Goal: Information Seeking & Learning: Learn about a topic

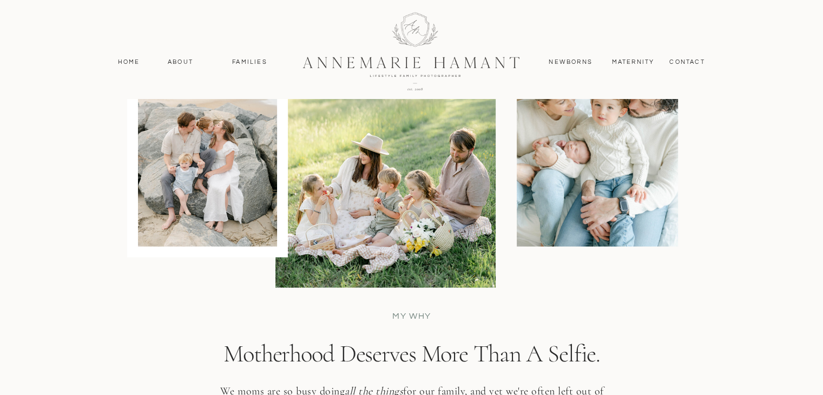
scroll to position [2109, 0]
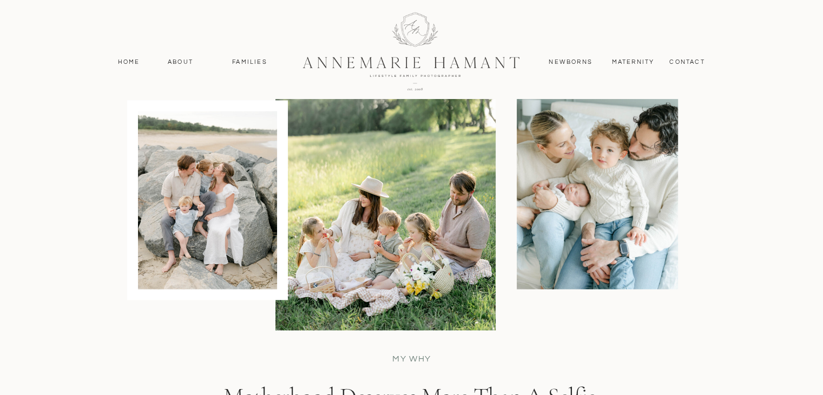
click at [221, 169] on div at bounding box center [207, 200] width 139 height 178
click at [202, 200] on div at bounding box center [207, 200] width 139 height 178
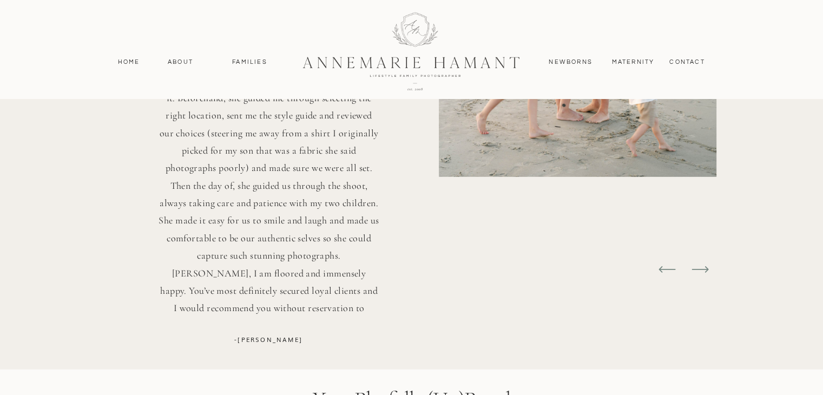
scroll to position [3083, 0]
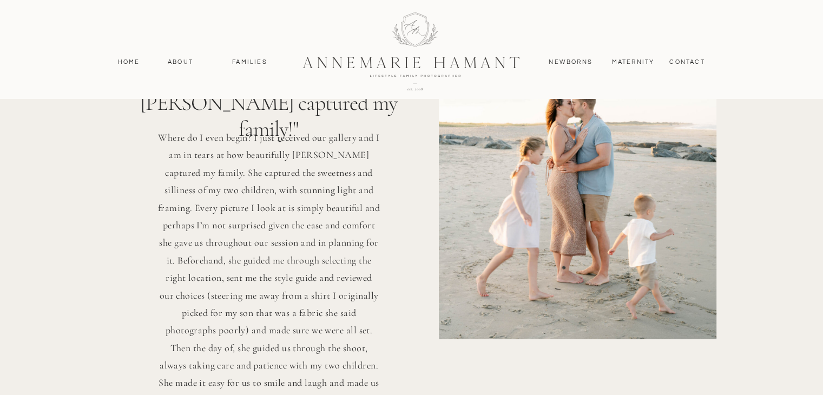
click at [247, 60] on nav "Families" at bounding box center [250, 62] width 49 height 10
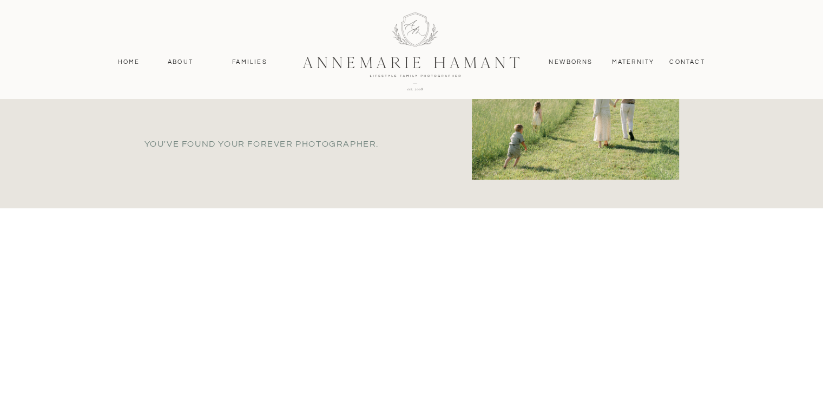
scroll to position [487, 0]
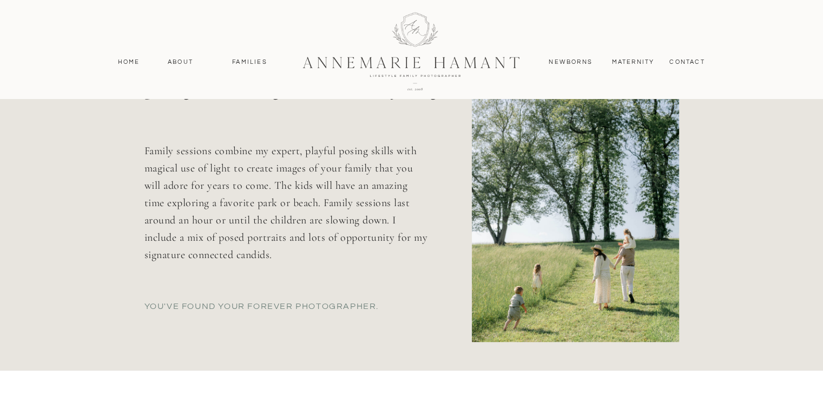
drag, startPoint x: 527, startPoint y: 161, endPoint x: 496, endPoint y: 174, distance: 33.4
click at [498, 175] on div at bounding box center [575, 191] width 207 height 301
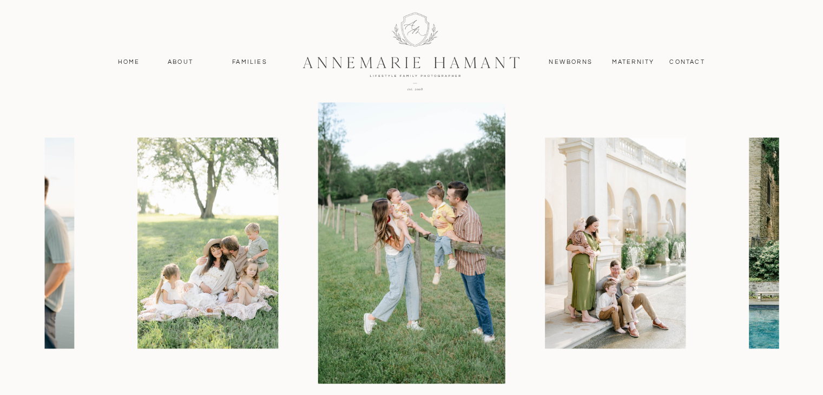
scroll to position [1298, 0]
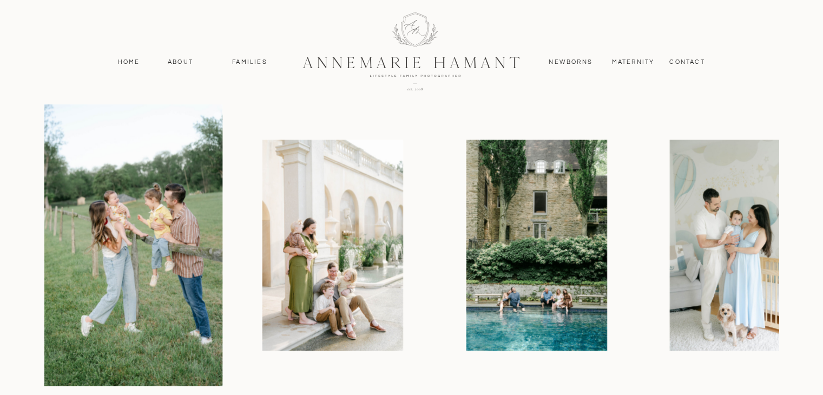
click at [426, 158] on div at bounding box center [402, 244] width 734 height 281
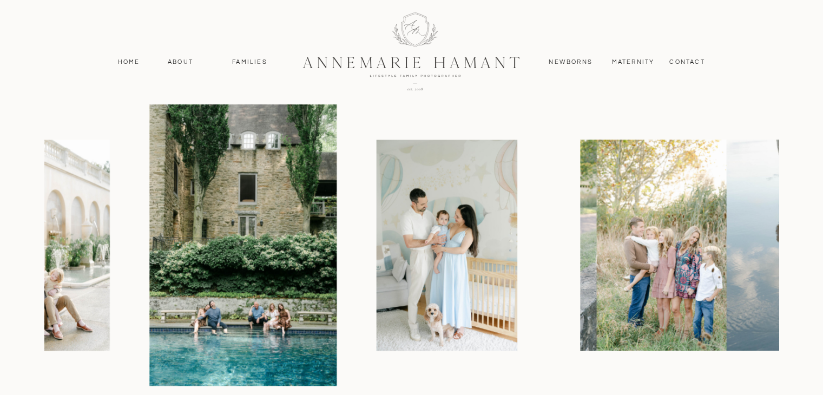
click at [413, 189] on img at bounding box center [446, 245] width 141 height 211
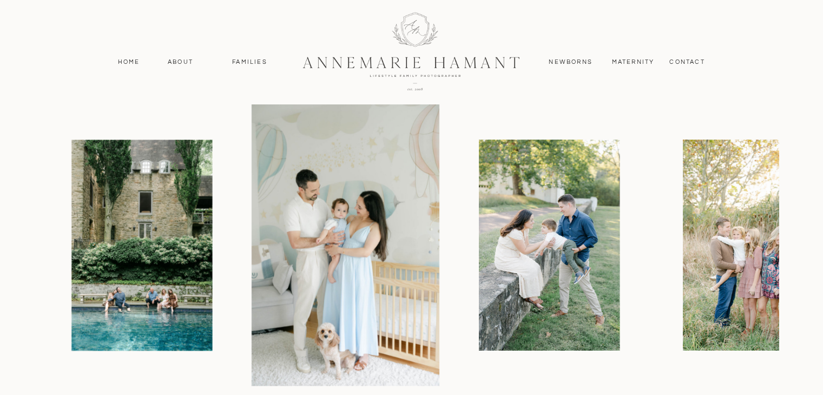
click at [515, 245] on img at bounding box center [549, 245] width 141 height 211
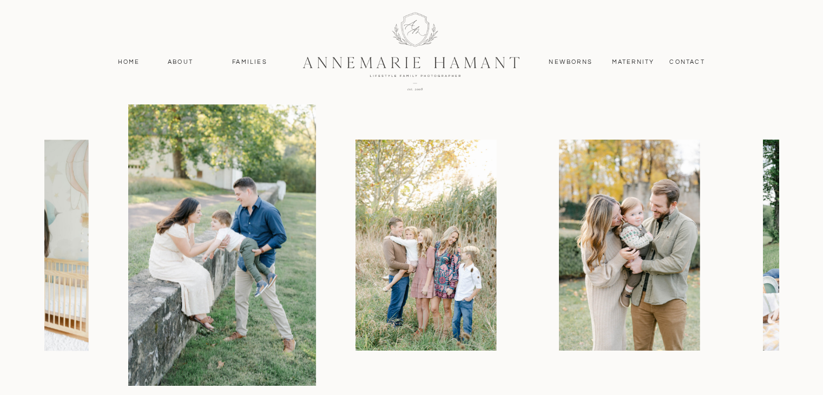
click at [460, 245] on img at bounding box center [425, 245] width 141 height 211
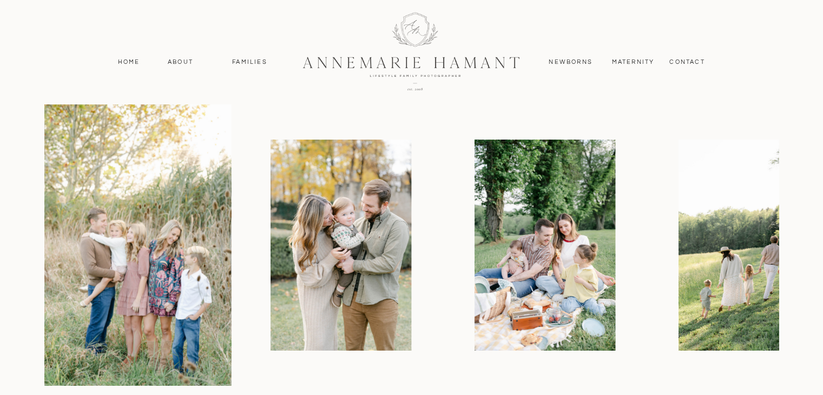
click at [400, 228] on img at bounding box center [341, 245] width 141 height 211
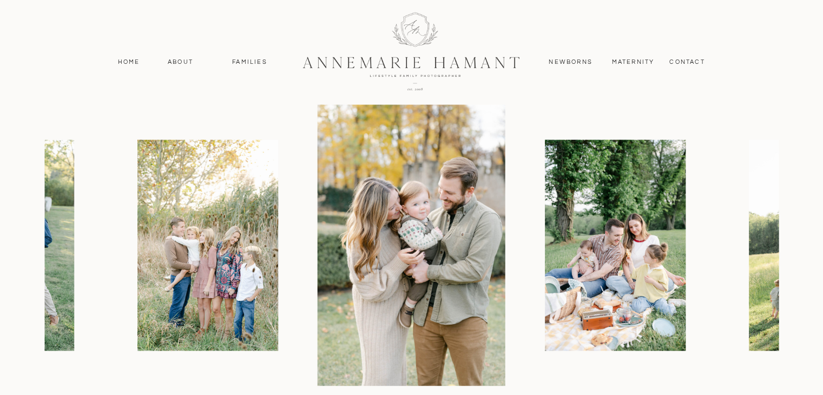
click at [247, 200] on img at bounding box center [207, 245] width 141 height 211
click at [203, 222] on img at bounding box center [207, 245] width 141 height 211
click at [210, 203] on img at bounding box center [207, 245] width 141 height 211
click at [619, 215] on img at bounding box center [615, 245] width 141 height 211
click at [575, 219] on img at bounding box center [615, 245] width 141 height 211
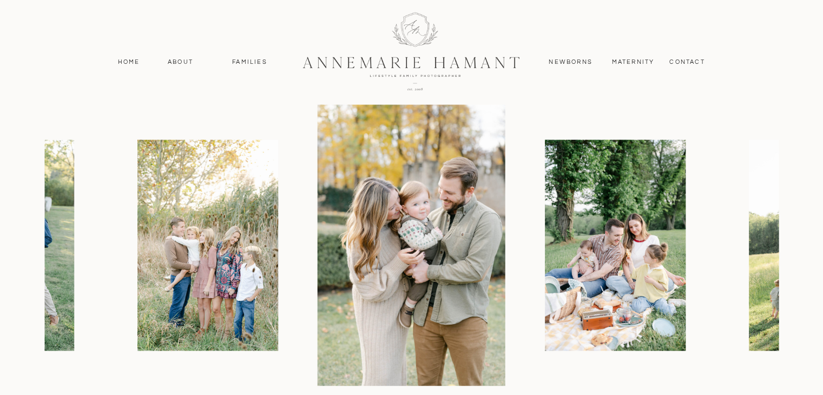
click at [571, 172] on img at bounding box center [615, 245] width 141 height 211
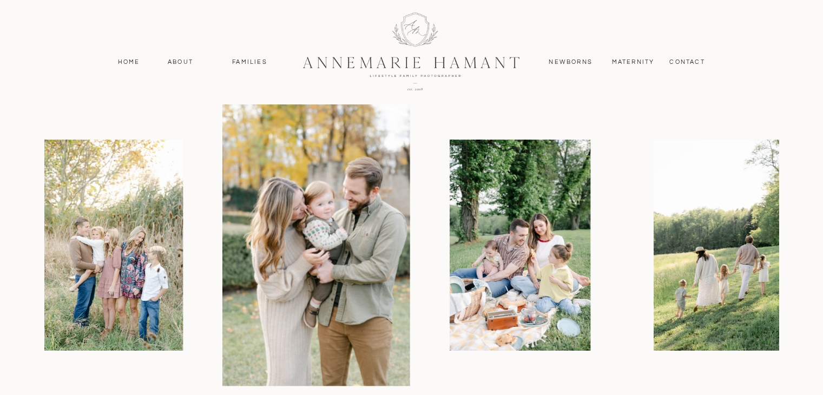
click at [449, 172] on img at bounding box center [519, 245] width 141 height 211
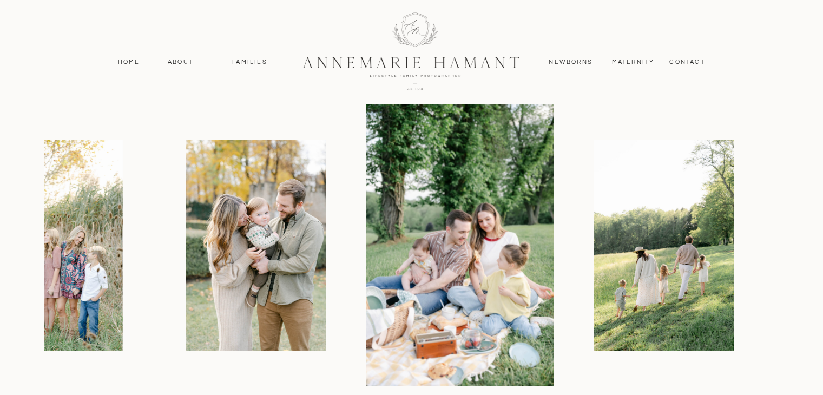
click at [427, 173] on img at bounding box center [460, 244] width 188 height 281
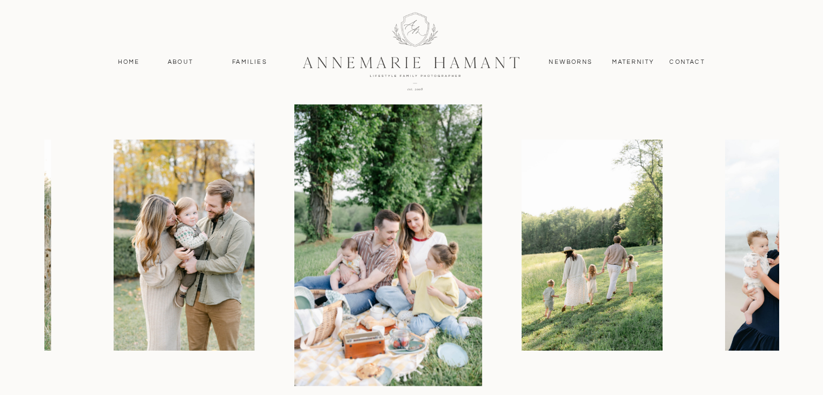
click at [643, 216] on img at bounding box center [591, 245] width 141 height 211
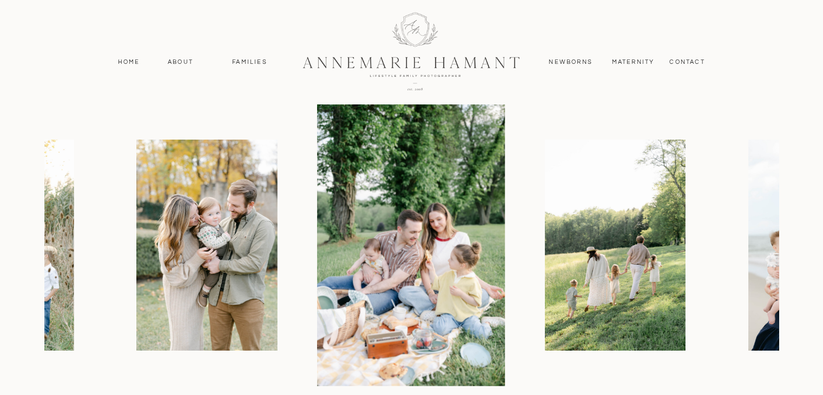
click at [605, 201] on img at bounding box center [614, 245] width 141 height 211
click at [592, 224] on img at bounding box center [615, 245] width 141 height 211
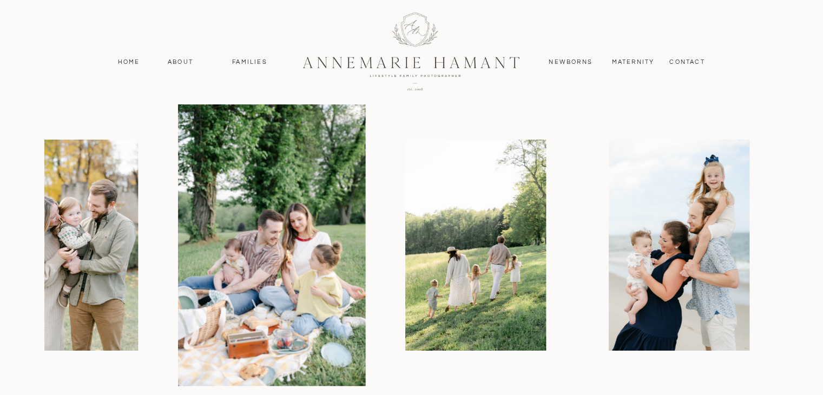
click at [459, 221] on img at bounding box center [475, 245] width 141 height 211
click at [461, 220] on img at bounding box center [475, 245] width 141 height 211
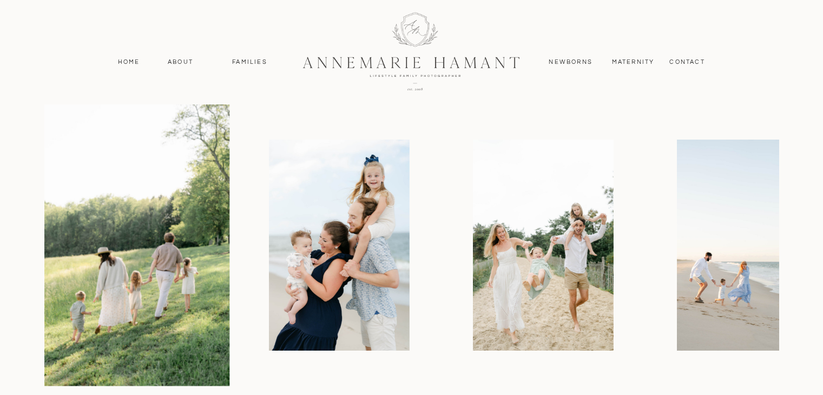
click at [350, 220] on img at bounding box center [339, 245] width 141 height 211
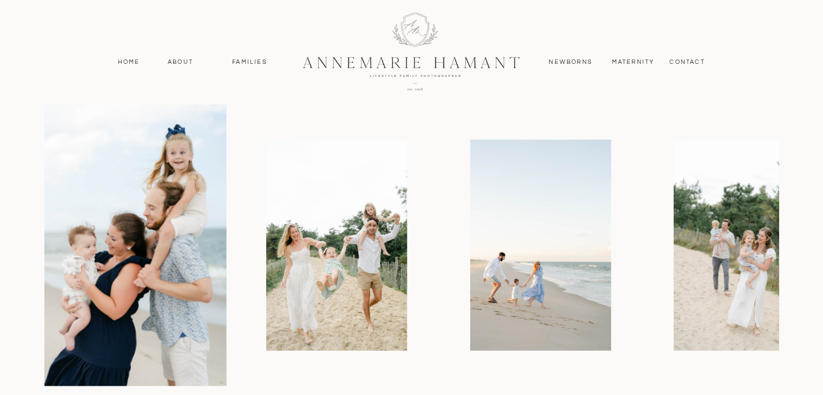
click at [306, 202] on img at bounding box center [336, 245] width 141 height 211
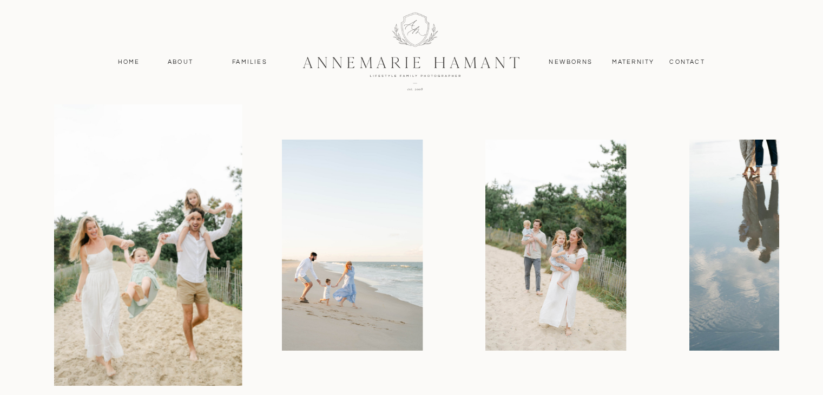
click at [282, 195] on img at bounding box center [352, 245] width 141 height 211
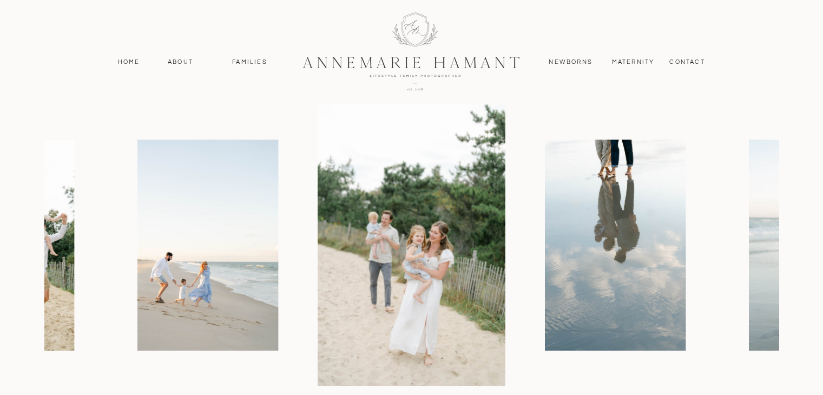
click at [229, 245] on div at bounding box center [411, 244] width 734 height 281
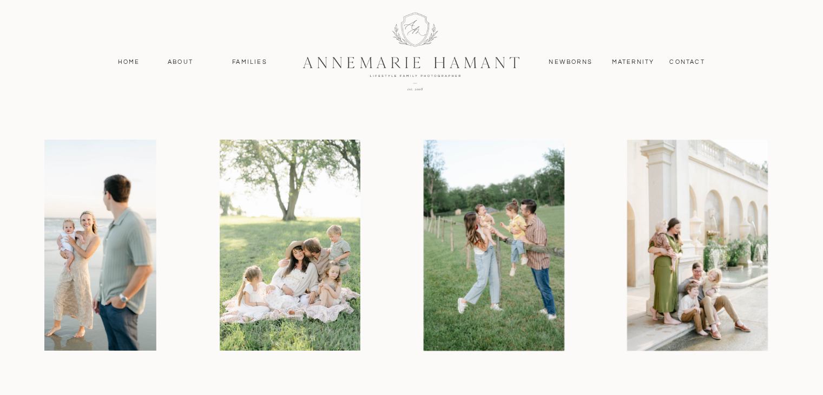
click at [132, 210] on div at bounding box center [411, 244] width 734 height 281
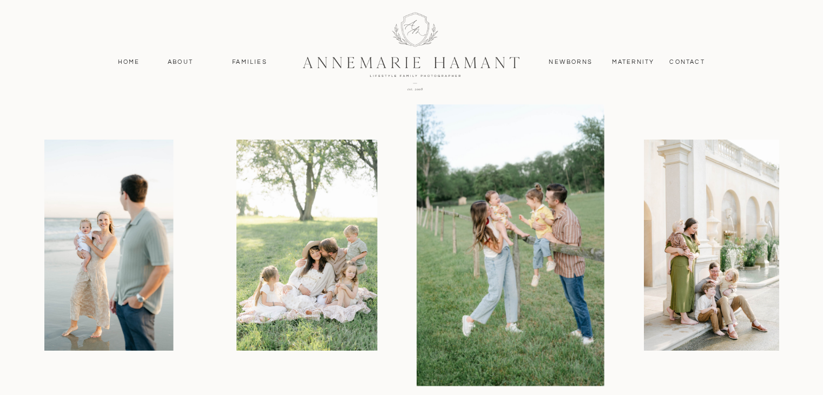
click at [393, 210] on div at bounding box center [411, 244] width 734 height 281
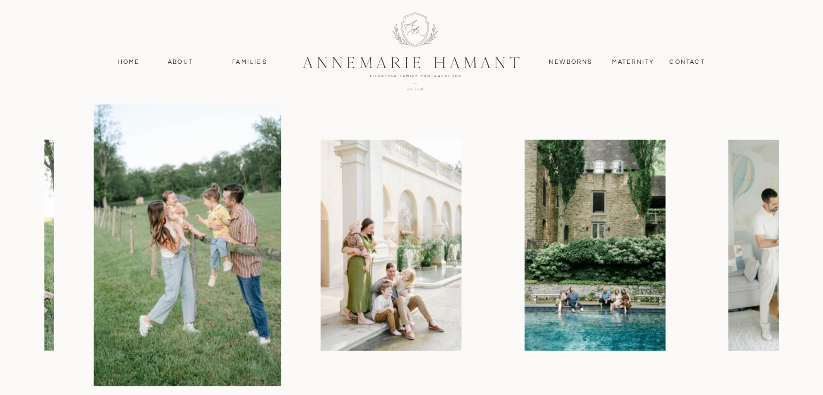
click at [284, 200] on div at bounding box center [461, 244] width 734 height 281
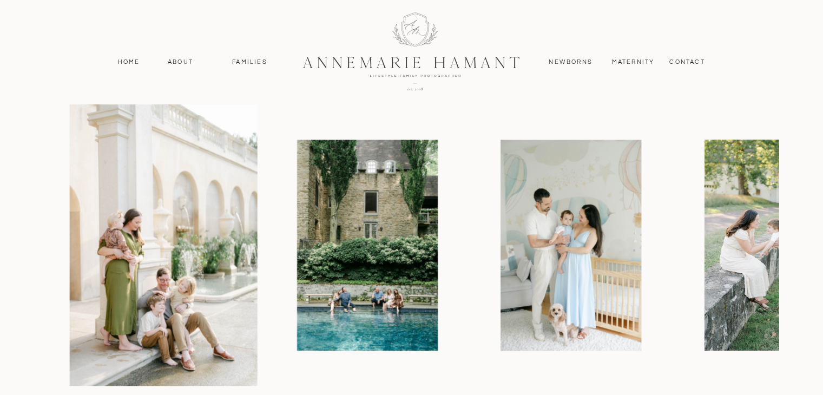
click at [297, 226] on img at bounding box center [367, 245] width 141 height 211
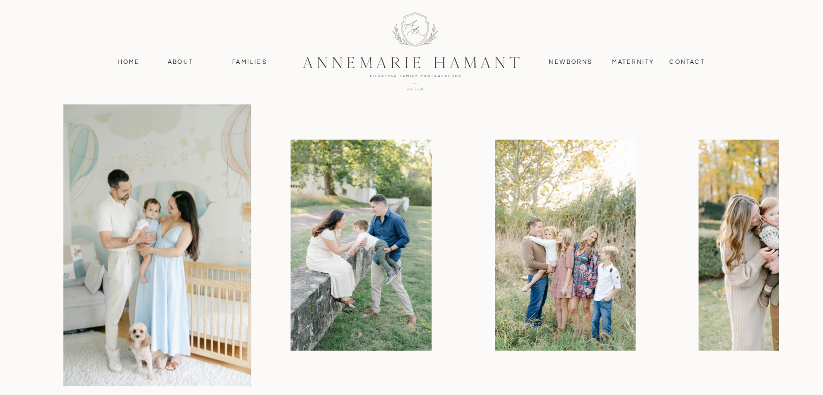
click at [313, 230] on img at bounding box center [361, 245] width 141 height 211
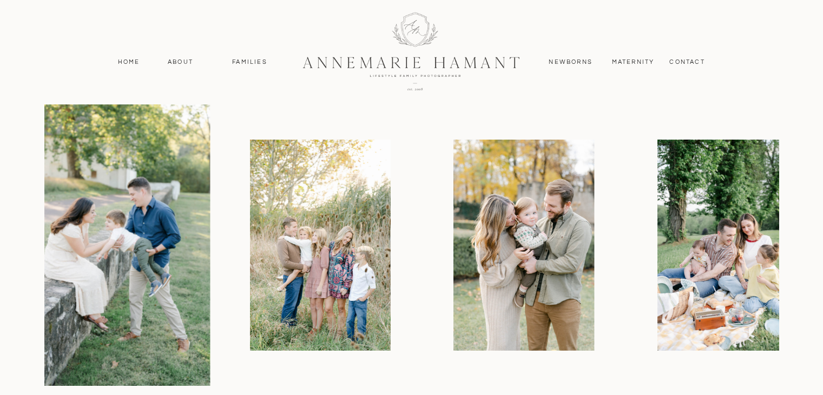
click at [333, 225] on img at bounding box center [320, 245] width 141 height 211
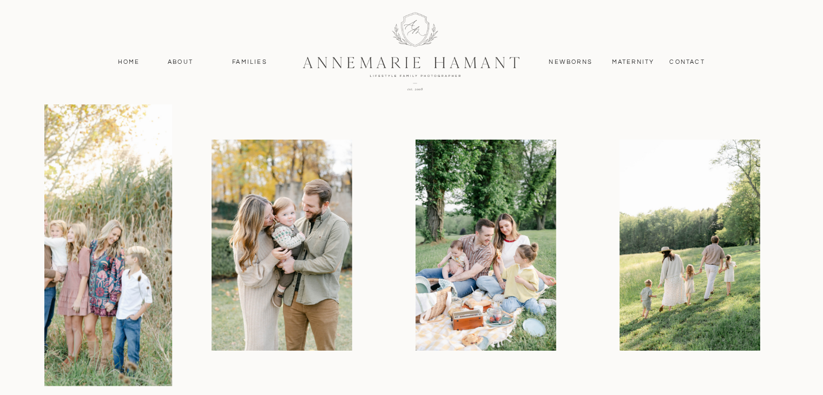
click at [332, 221] on div at bounding box center [411, 244] width 734 height 281
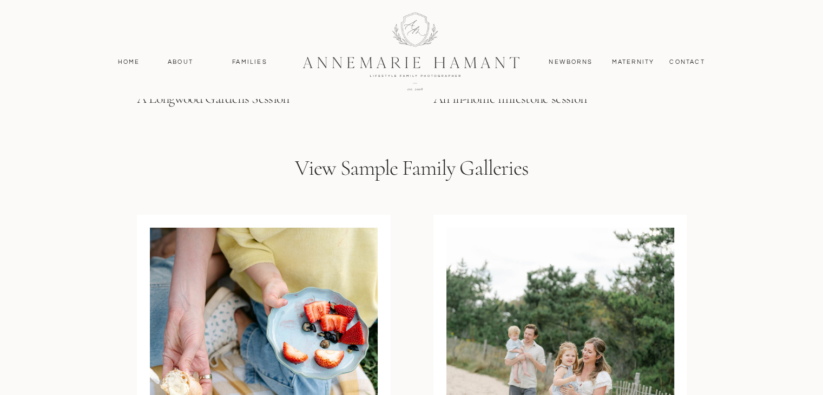
scroll to position [3407, 0]
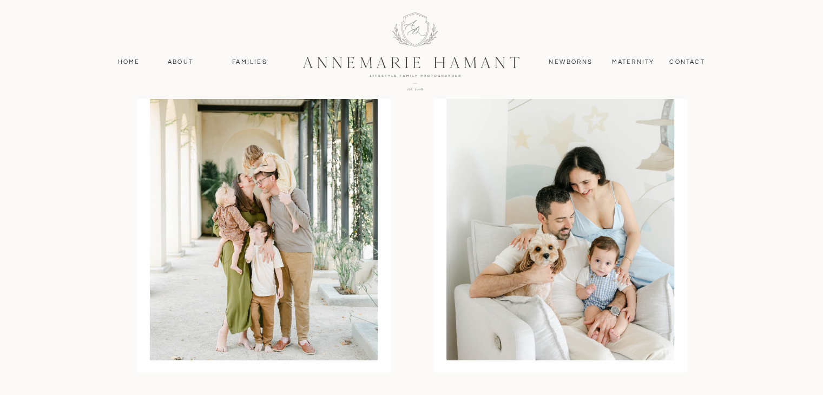
click at [276, 182] on div at bounding box center [264, 212] width 228 height 296
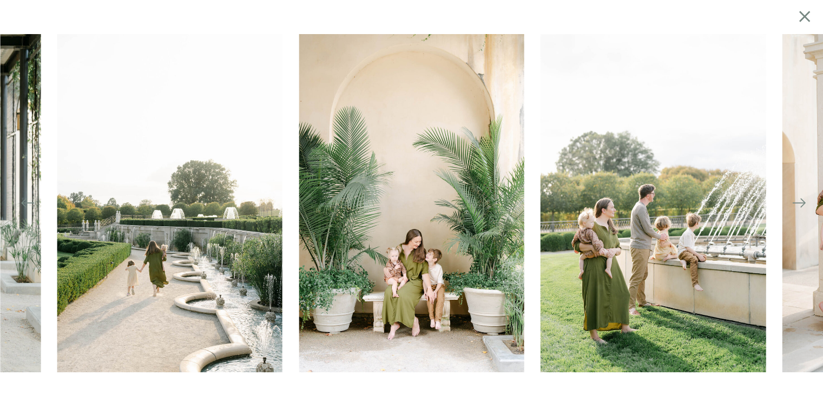
scroll to position [2659, 0]
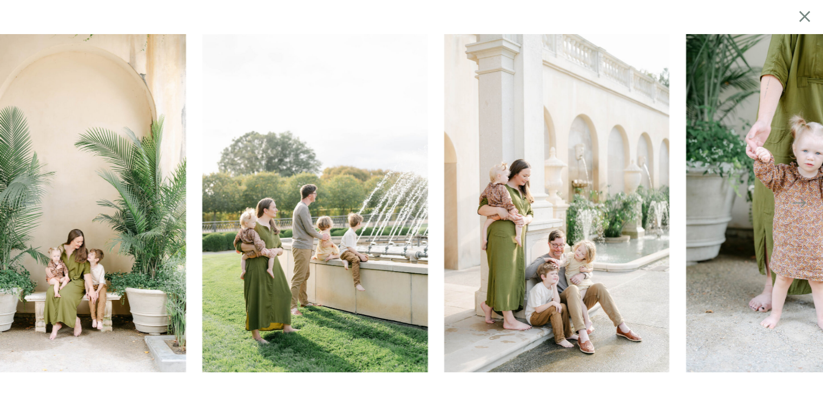
click at [450, 173] on img at bounding box center [557, 203] width 226 height 338
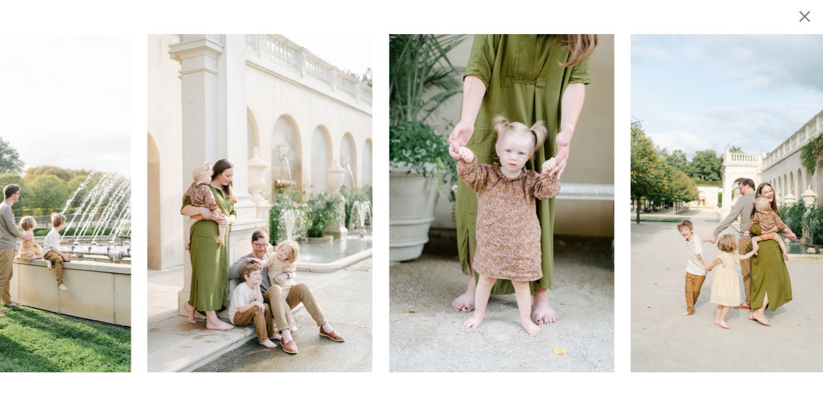
click at [371, 161] on img at bounding box center [260, 203] width 226 height 338
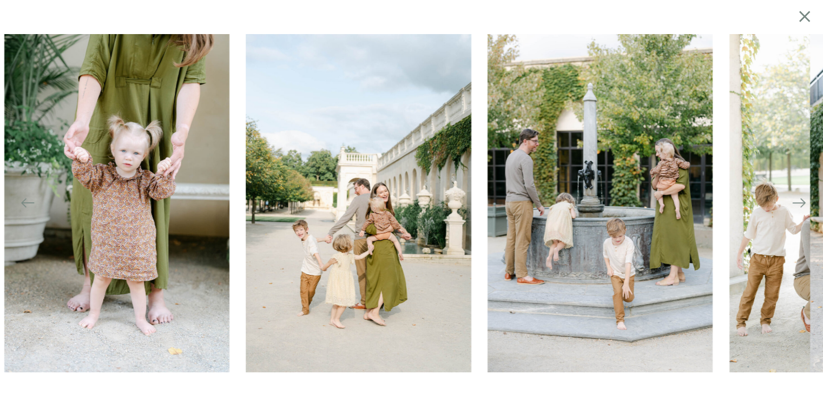
click at [325, 140] on img at bounding box center [359, 203] width 226 height 338
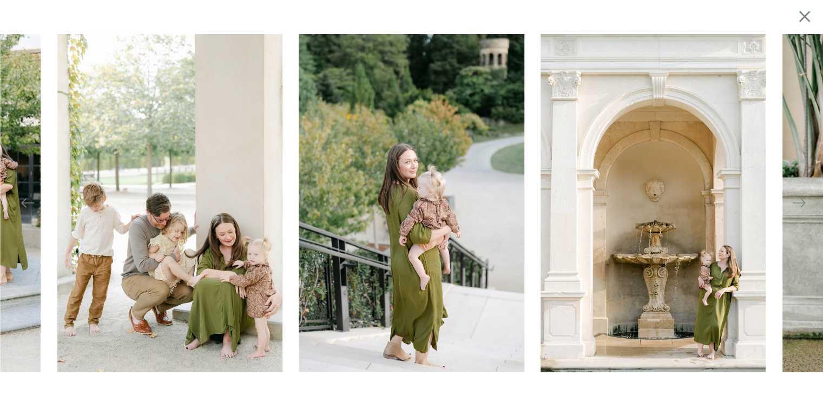
click at [800, 209] on icon at bounding box center [798, 202] width 15 height 15
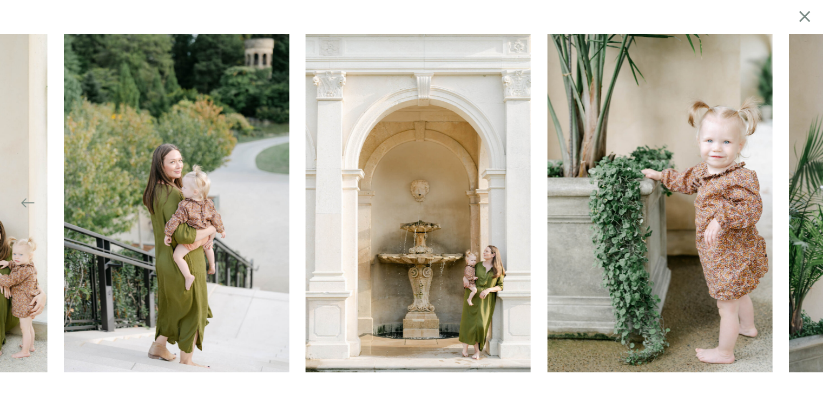
click at [800, 205] on icon at bounding box center [798, 202] width 15 height 15
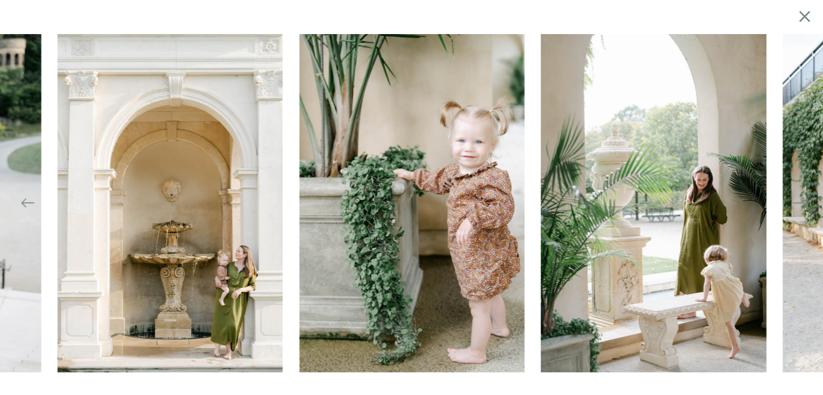
click at [800, 202] on icon at bounding box center [798, 202] width 15 height 15
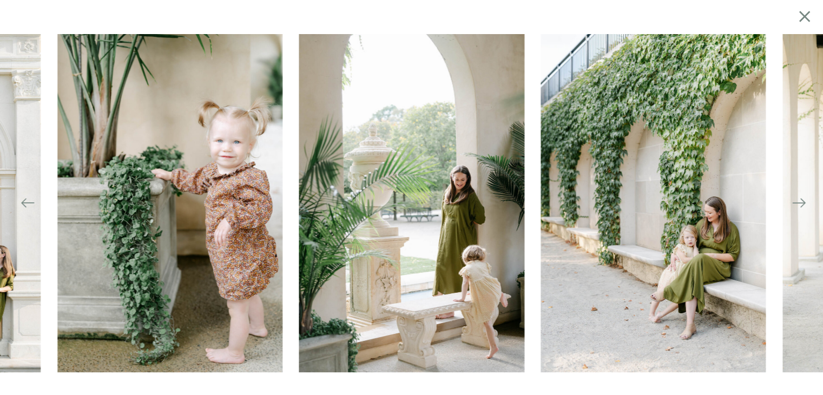
click at [800, 201] on icon at bounding box center [798, 202] width 15 height 15
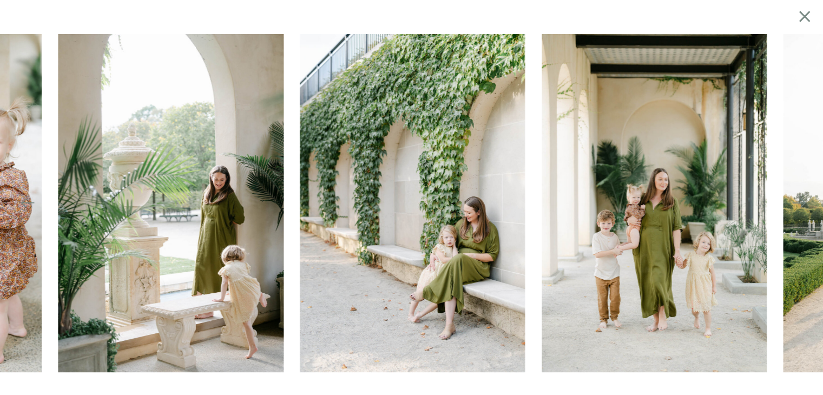
click at [800, 201] on icon at bounding box center [798, 202] width 15 height 15
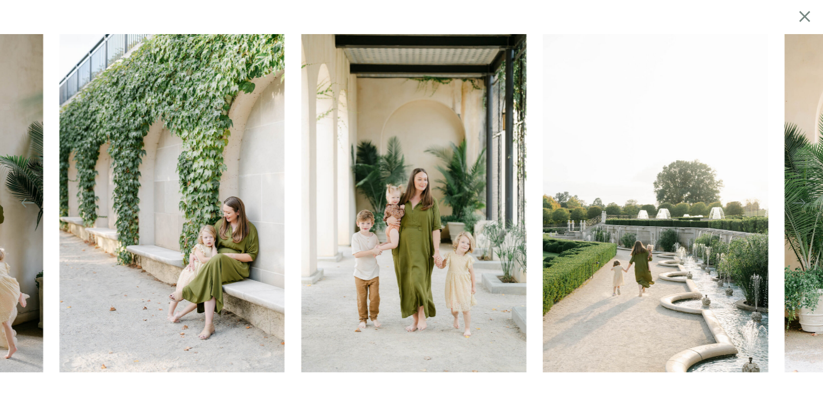
click at [800, 201] on icon at bounding box center [798, 202] width 15 height 15
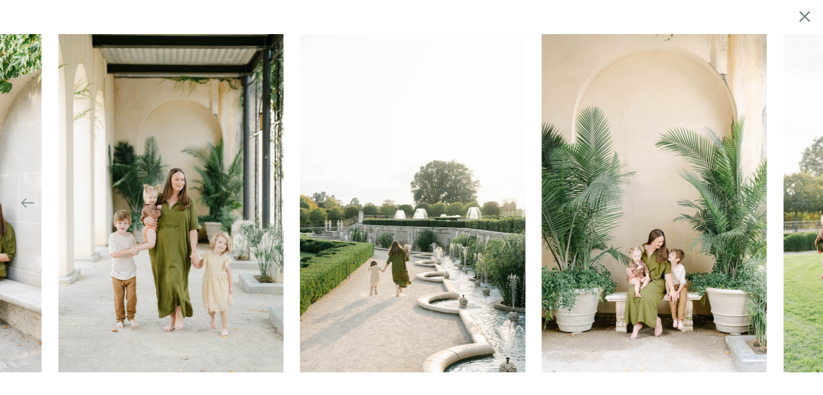
click at [800, 201] on icon at bounding box center [798, 202] width 15 height 15
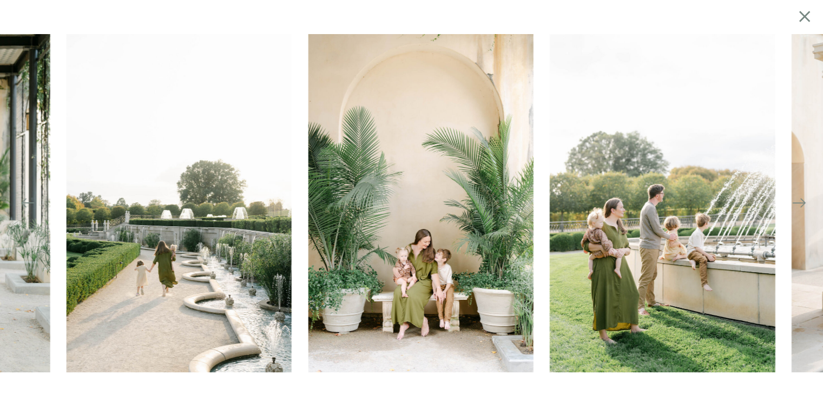
click at [800, 201] on icon at bounding box center [798, 202] width 15 height 15
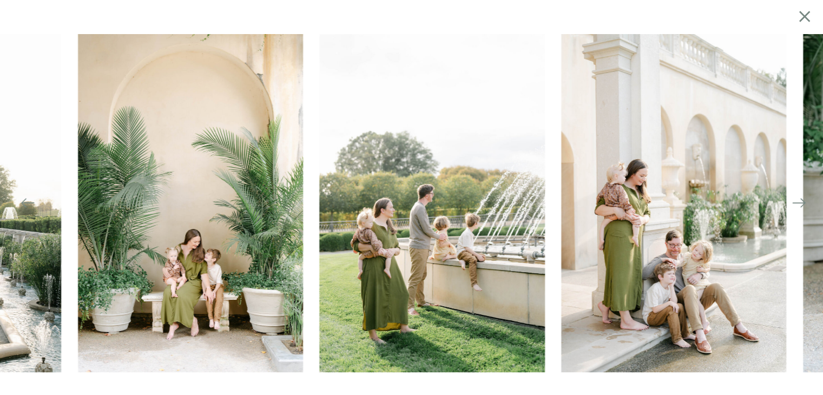
click at [800, 201] on icon at bounding box center [798, 202] width 15 height 15
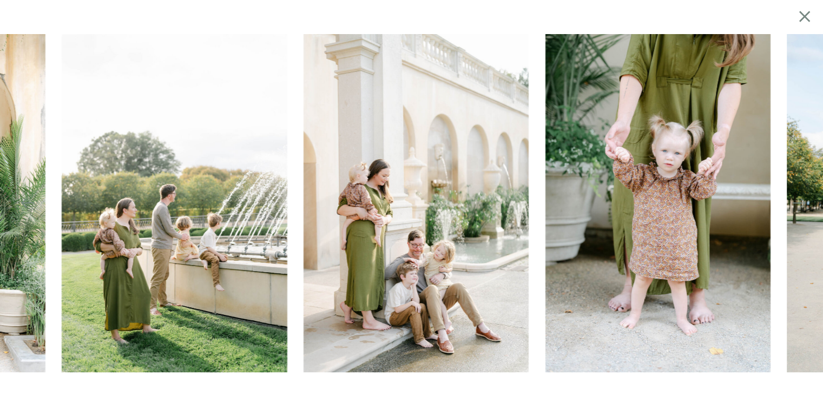
click at [800, 201] on icon at bounding box center [798, 202] width 15 height 15
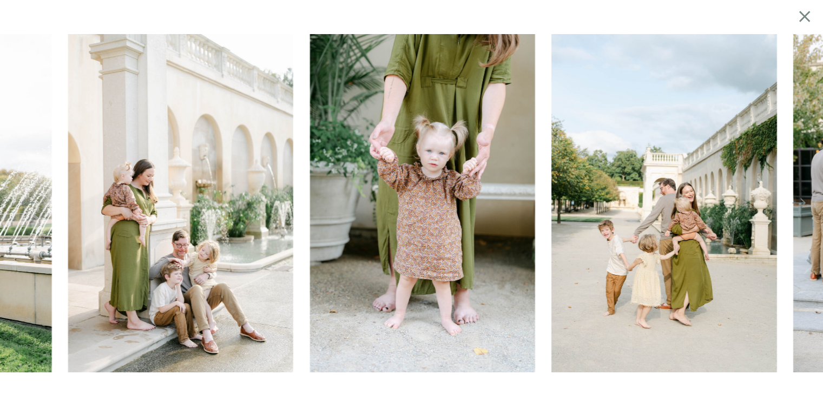
click at [800, 201] on icon at bounding box center [798, 202] width 15 height 15
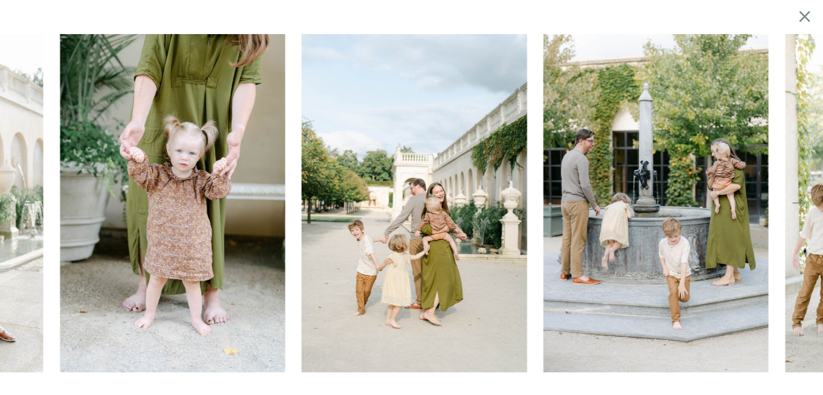
click at [800, 201] on icon at bounding box center [798, 202] width 15 height 15
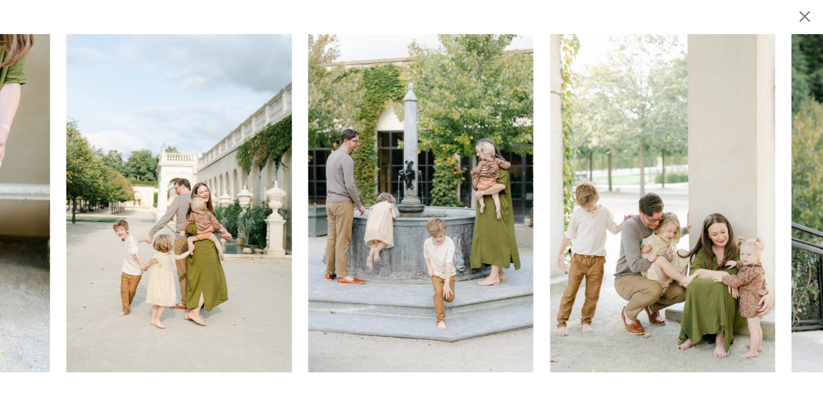
click at [800, 201] on icon at bounding box center [798, 202] width 15 height 15
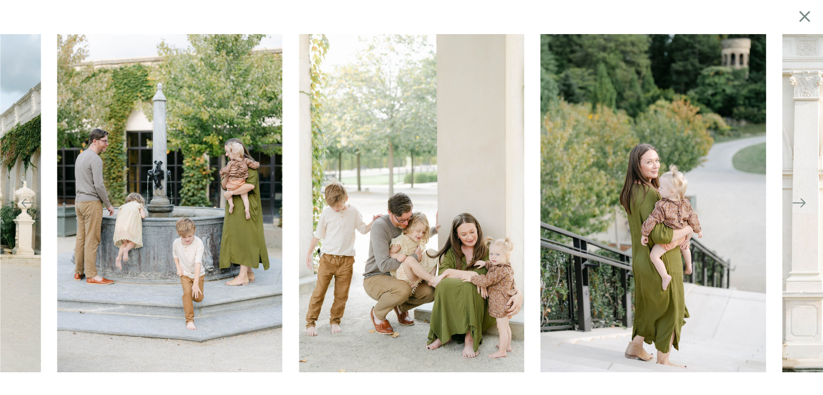
scroll to position [2821, 0]
click at [388, 162] on div at bounding box center [411, 203] width 823 height 338
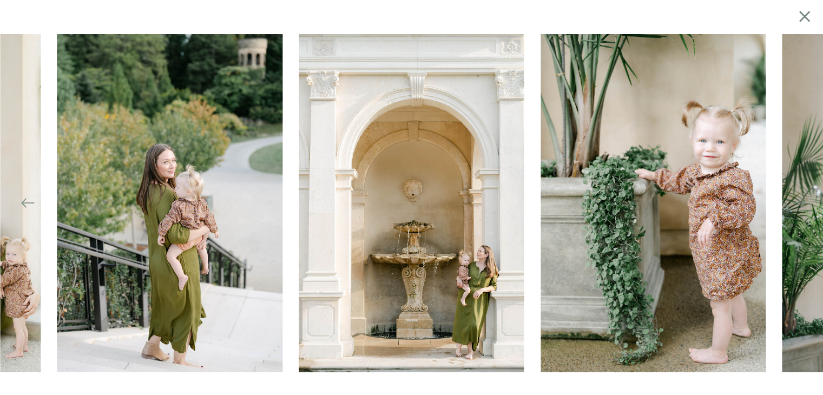
click at [812, 17] on icon at bounding box center [803, 16] width 19 height 21
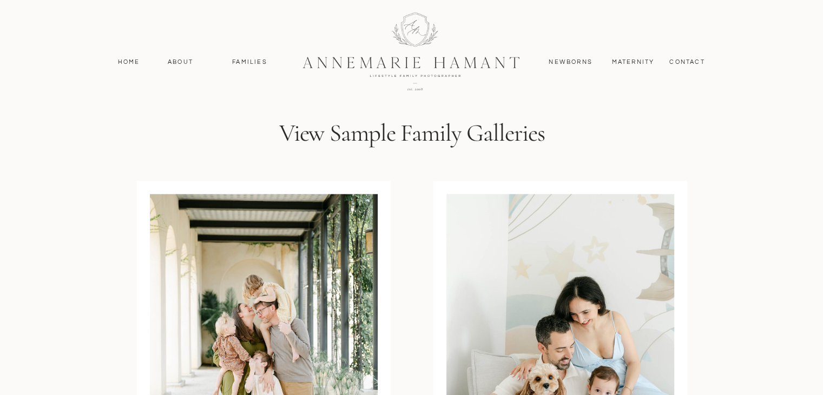
click at [603, 257] on div at bounding box center [560, 342] width 228 height 296
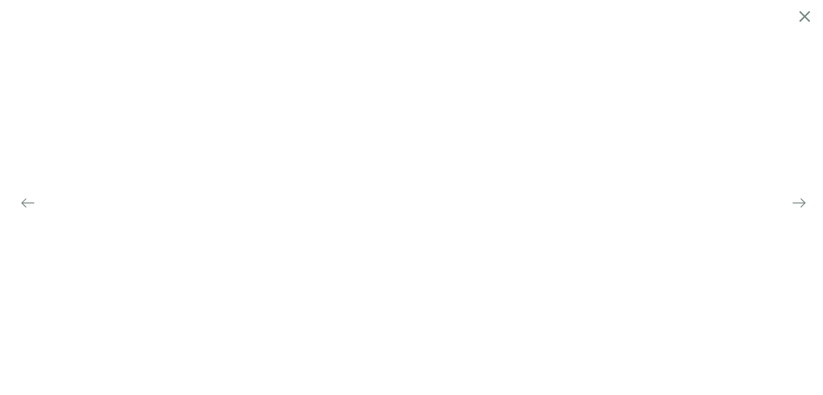
scroll to position [2691, 0]
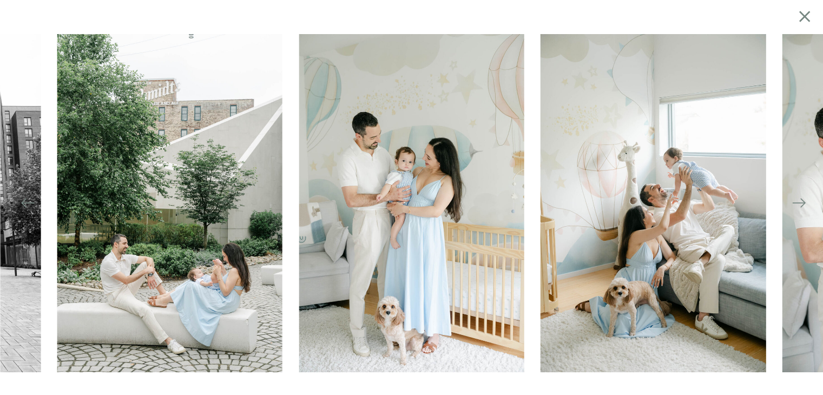
click at [540, 198] on img at bounding box center [653, 203] width 226 height 338
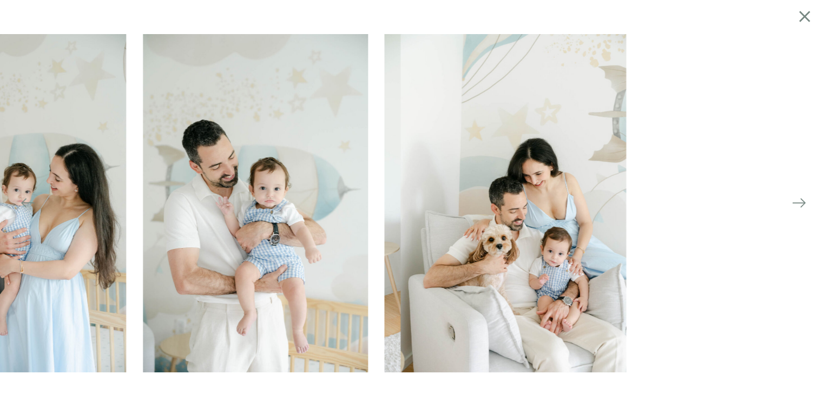
click at [275, 177] on img at bounding box center [256, 203] width 226 height 338
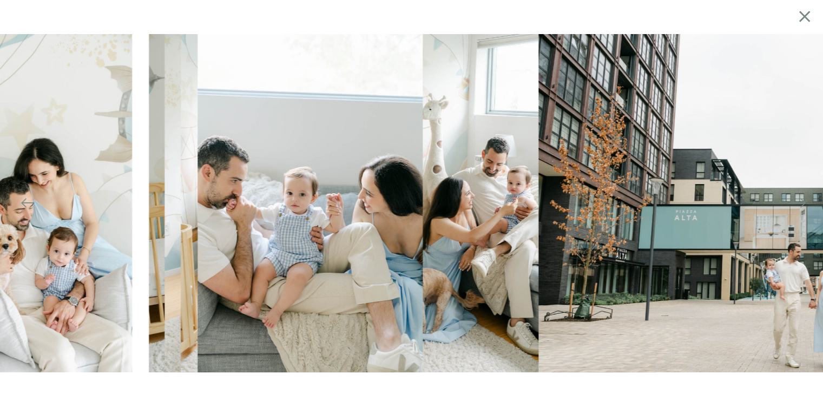
click at [264, 156] on div at bounding box center [411, 203] width 823 height 338
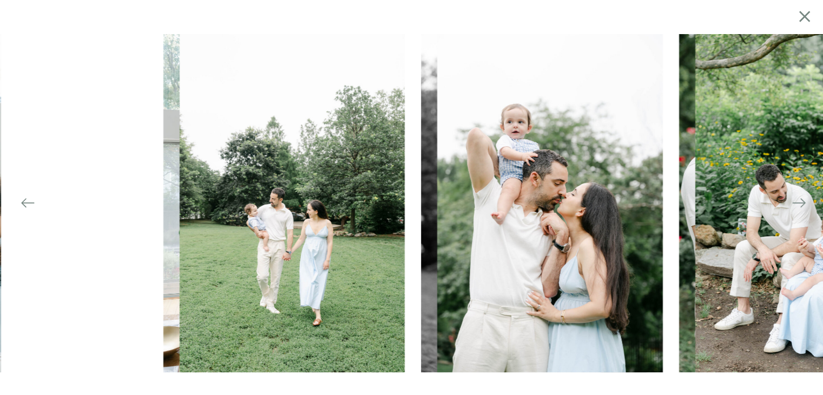
click at [800, 200] on icon at bounding box center [802, 202] width 5 height 9
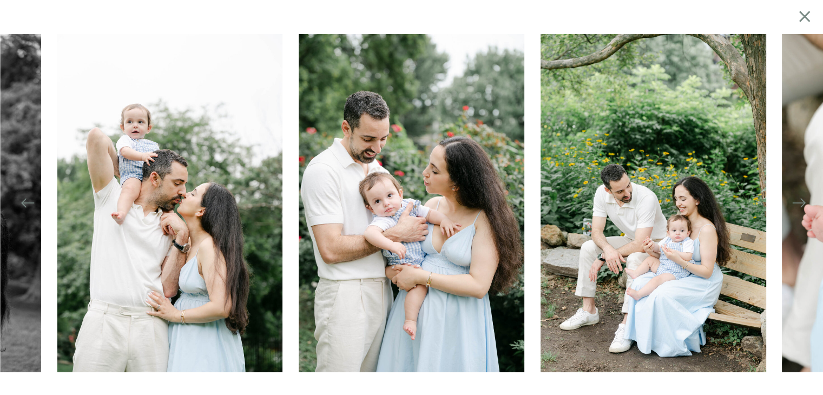
click at [801, 206] on icon at bounding box center [798, 202] width 15 height 15
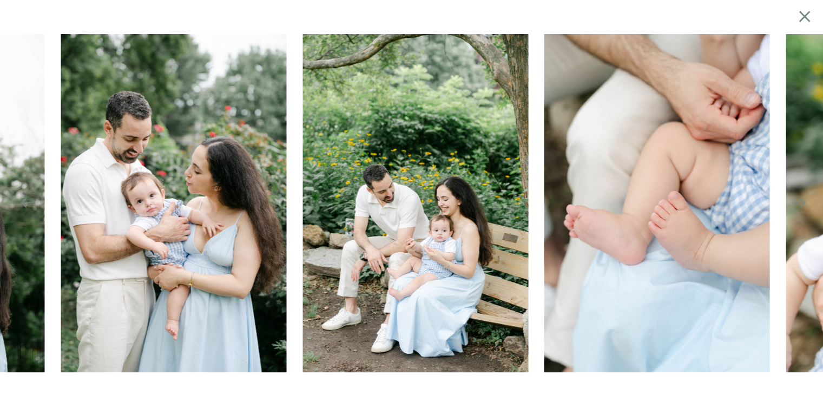
click at [801, 206] on icon at bounding box center [802, 202] width 5 height 9
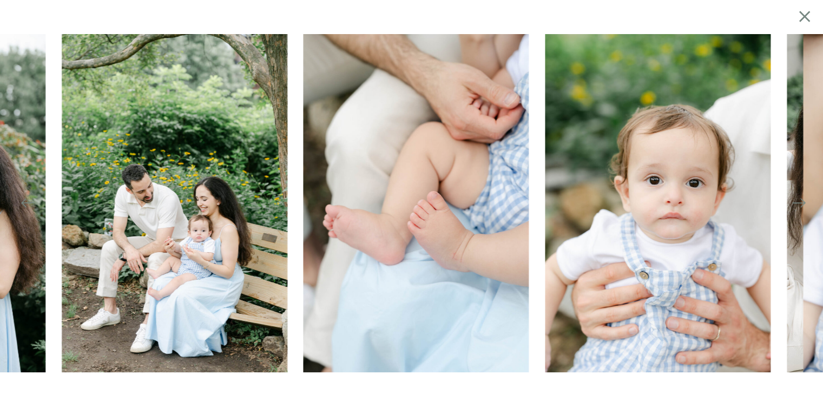
click at [801, 206] on icon at bounding box center [802, 202] width 5 height 9
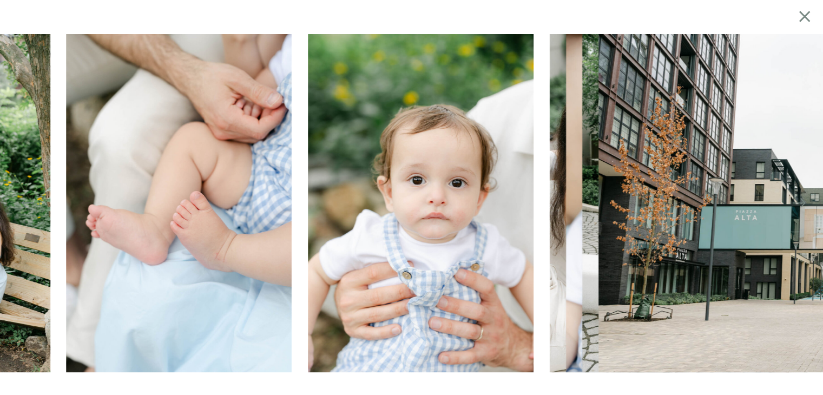
click at [801, 206] on icon at bounding box center [802, 202] width 5 height 9
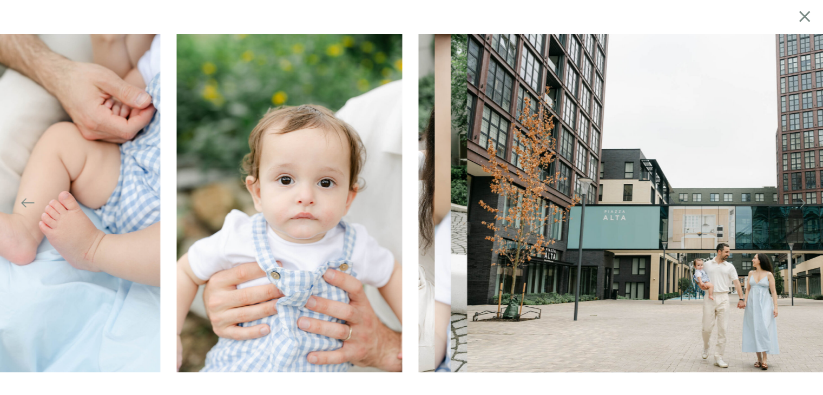
click at [801, 206] on icon at bounding box center [802, 202] width 5 height 9
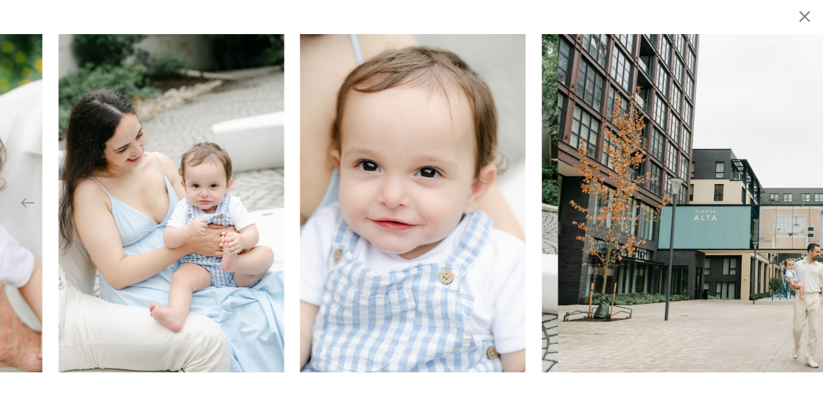
click at [801, 206] on icon at bounding box center [802, 202] width 5 height 9
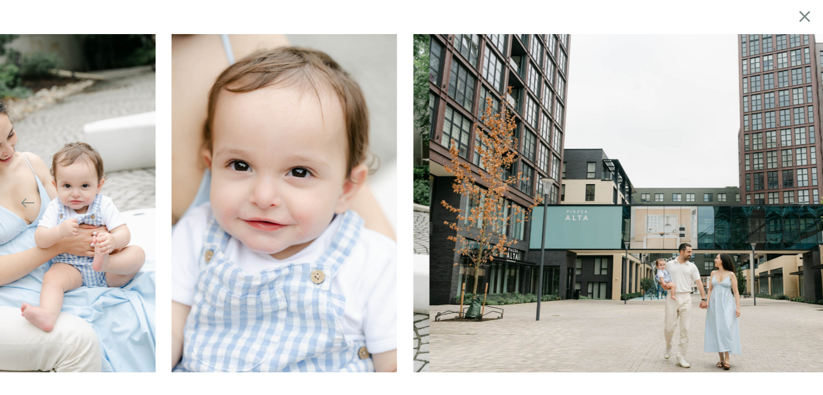
click at [801, 206] on icon at bounding box center [802, 202] width 5 height 9
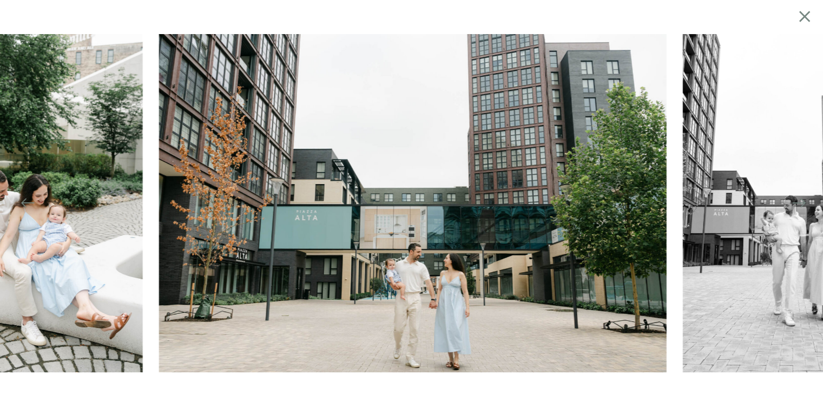
click at [801, 206] on icon at bounding box center [802, 202] width 5 height 9
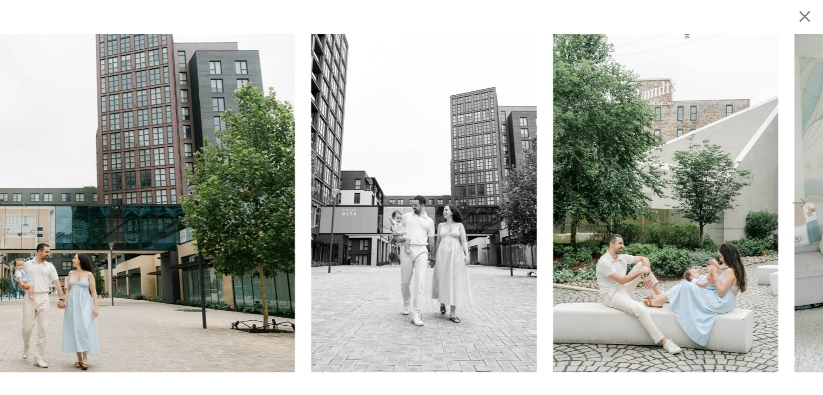
click at [801, 206] on icon at bounding box center [802, 202] width 5 height 9
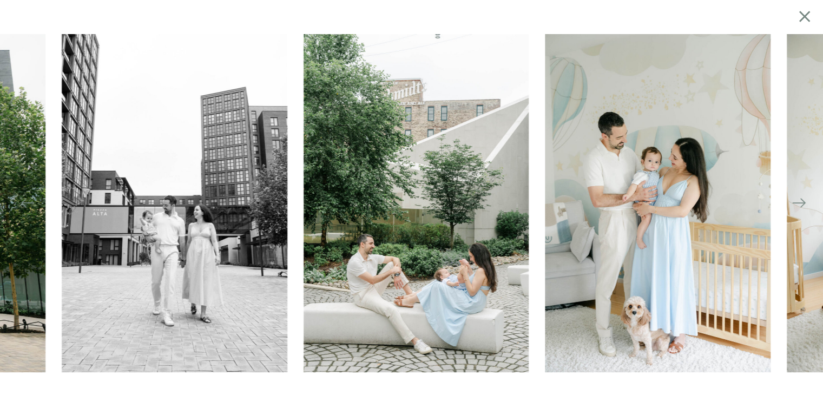
click at [801, 206] on icon at bounding box center [802, 202] width 5 height 9
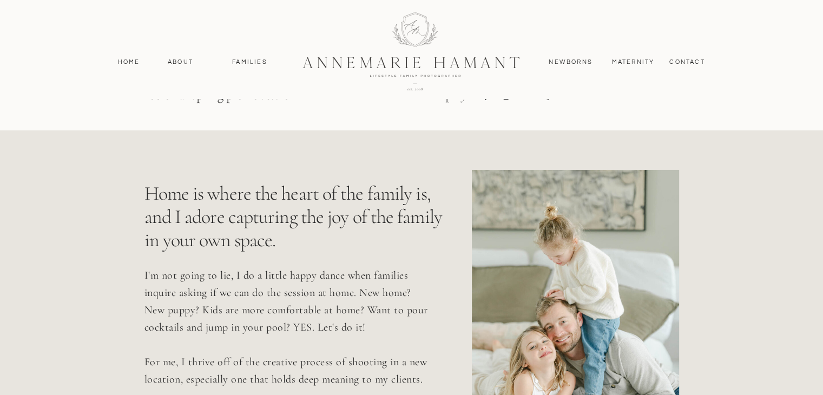
scroll to position [3407, 0]
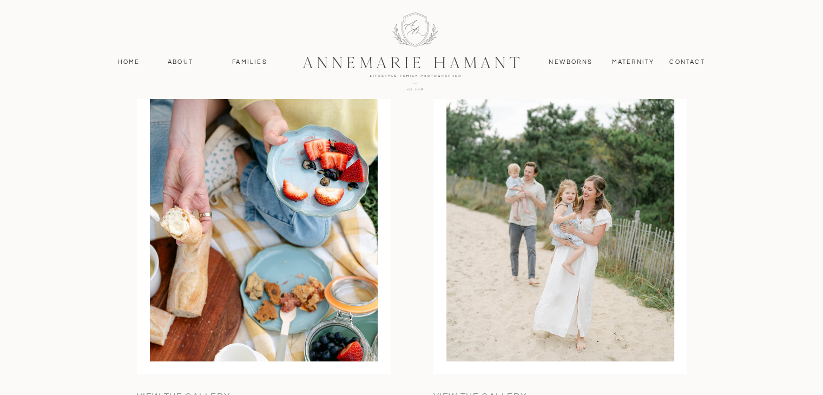
drag, startPoint x: 273, startPoint y: 158, endPoint x: 268, endPoint y: 161, distance: 5.6
click at [268, 161] on div at bounding box center [264, 213] width 228 height 296
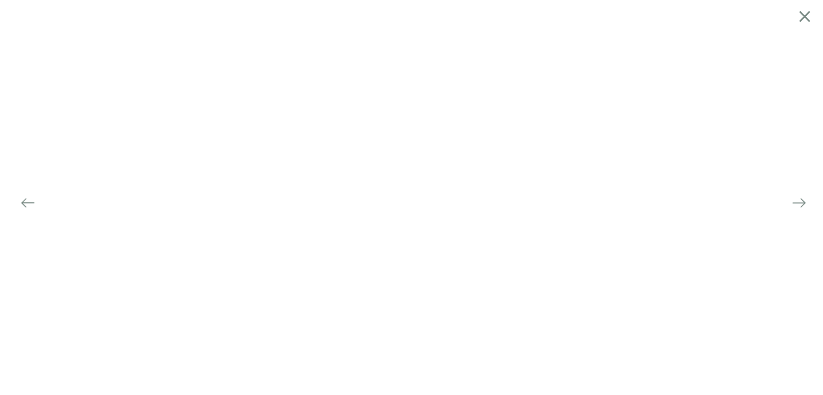
scroll to position [3308, 0]
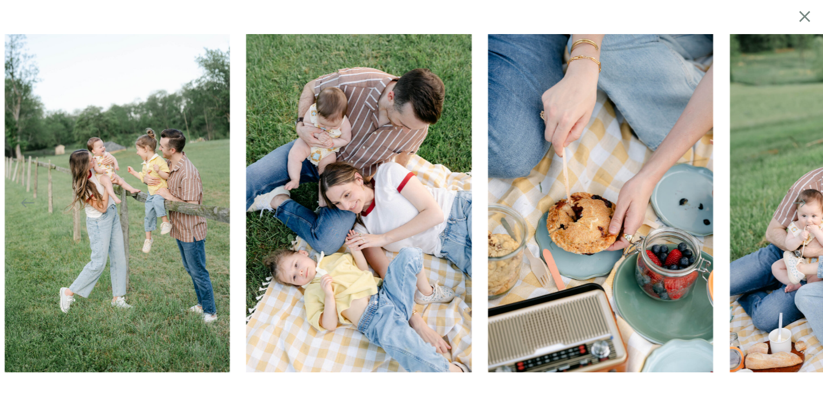
click at [393, 215] on img at bounding box center [359, 203] width 226 height 338
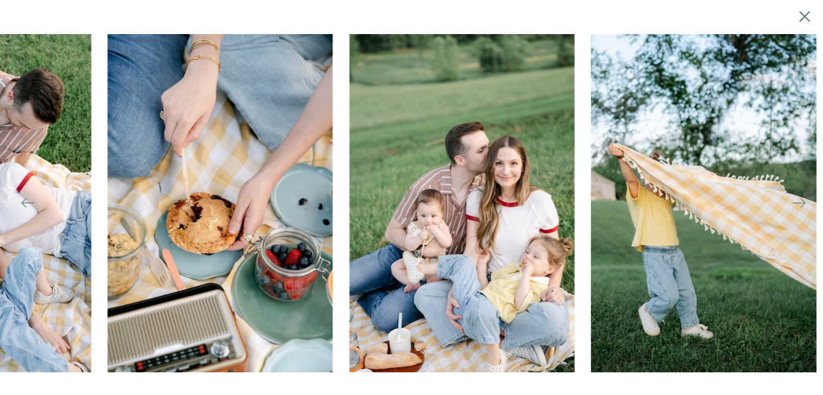
click at [366, 208] on img at bounding box center [462, 203] width 226 height 338
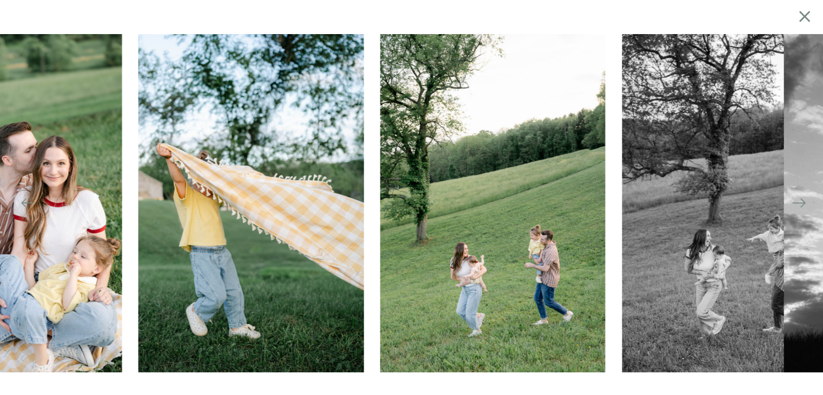
click at [359, 192] on img at bounding box center [251, 203] width 226 height 338
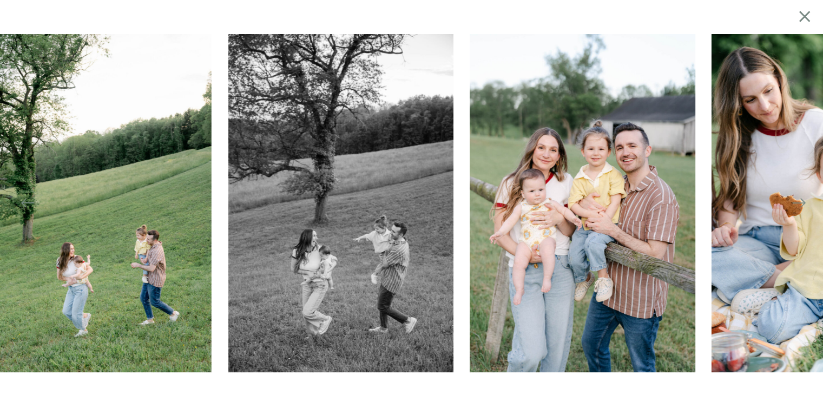
click at [362, 173] on img at bounding box center [341, 203] width 226 height 338
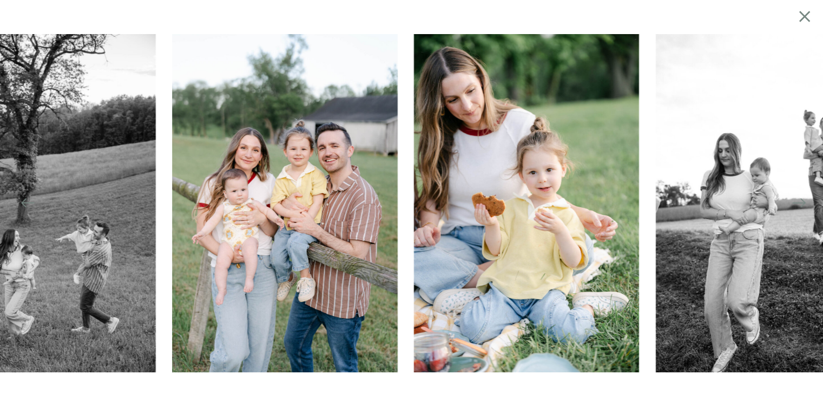
click at [359, 131] on img at bounding box center [285, 203] width 226 height 338
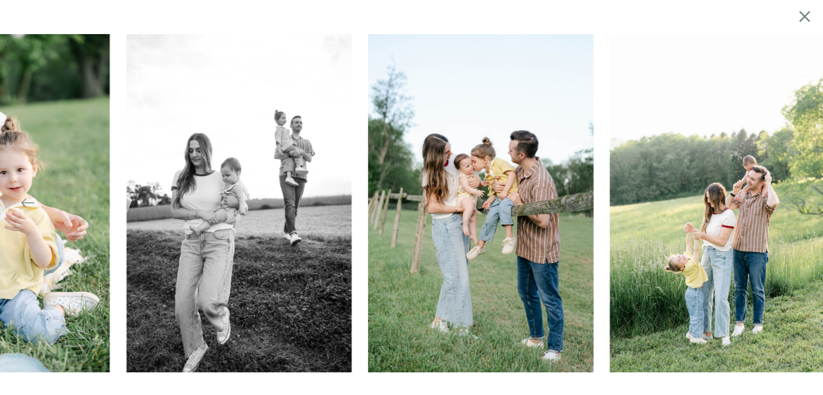
click at [274, 167] on img at bounding box center [239, 203] width 226 height 338
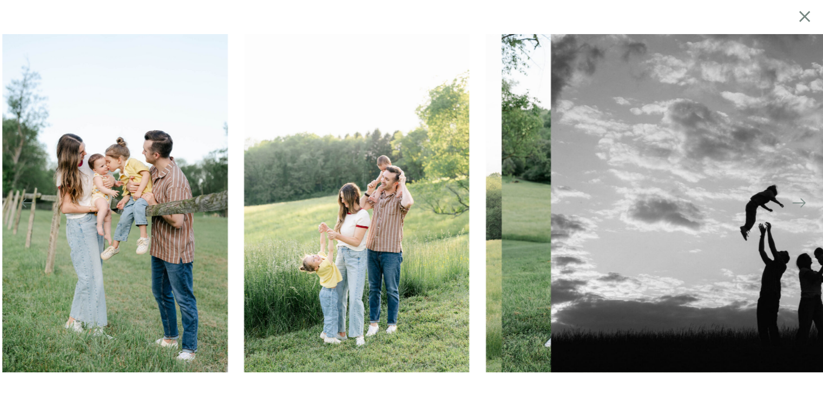
click at [350, 162] on img at bounding box center [357, 203] width 226 height 338
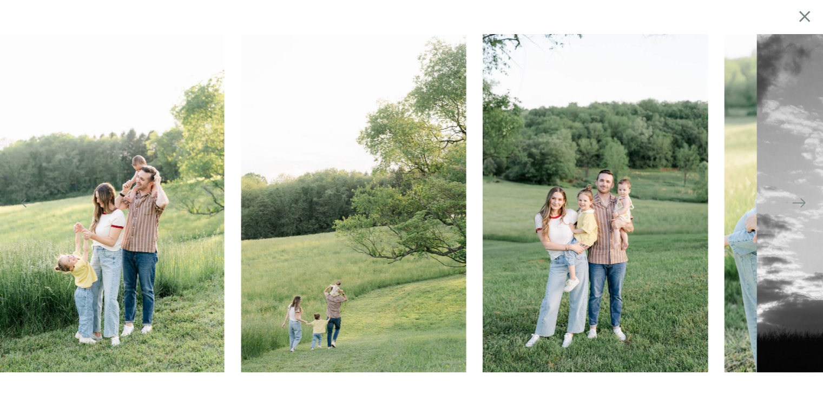
click at [406, 164] on img at bounding box center [354, 203] width 226 height 338
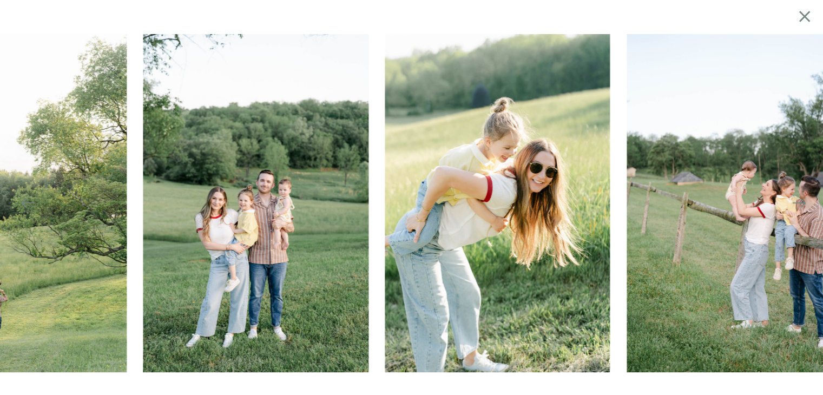
click at [314, 186] on img at bounding box center [256, 203] width 226 height 338
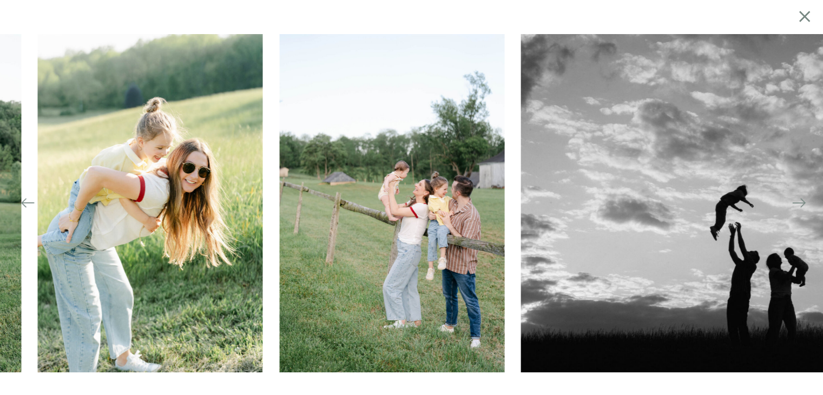
click at [464, 180] on img at bounding box center [392, 203] width 226 height 338
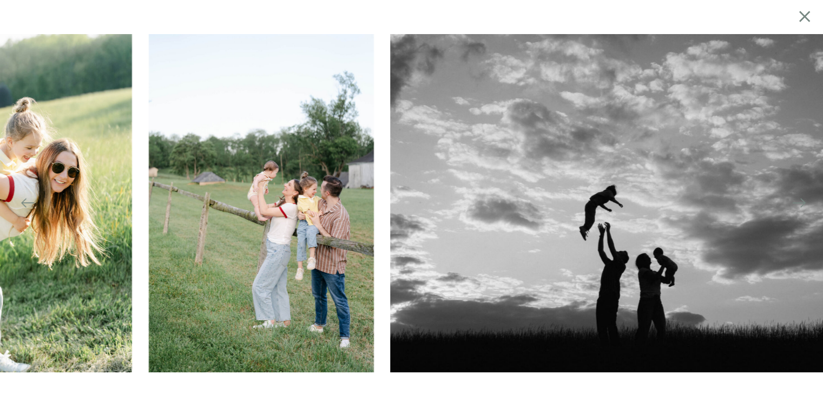
click at [436, 180] on img at bounding box center [643, 203] width 507 height 338
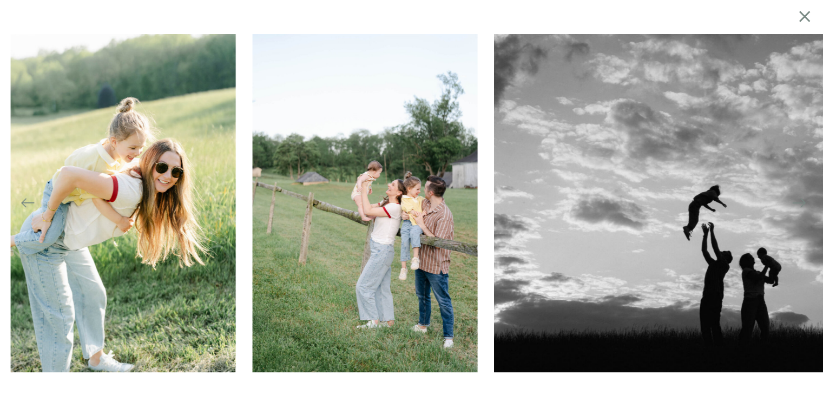
scroll to position [3653, 0]
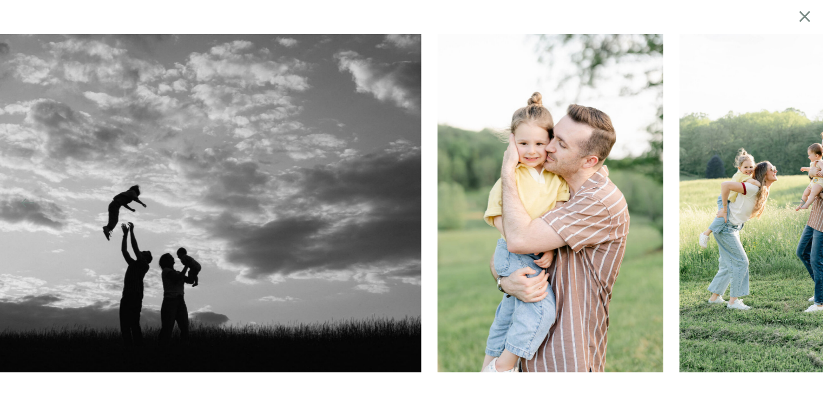
click at [79, 262] on img at bounding box center [166, 203] width 507 height 338
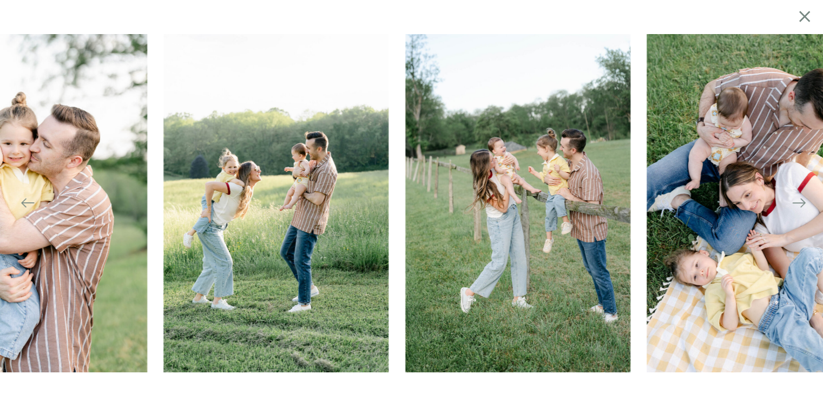
click at [366, 157] on img at bounding box center [276, 203] width 226 height 338
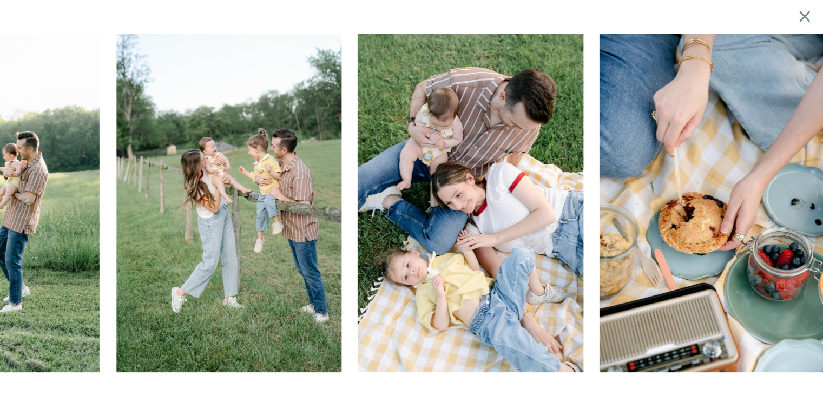
click at [580, 147] on img at bounding box center [470, 203] width 226 height 338
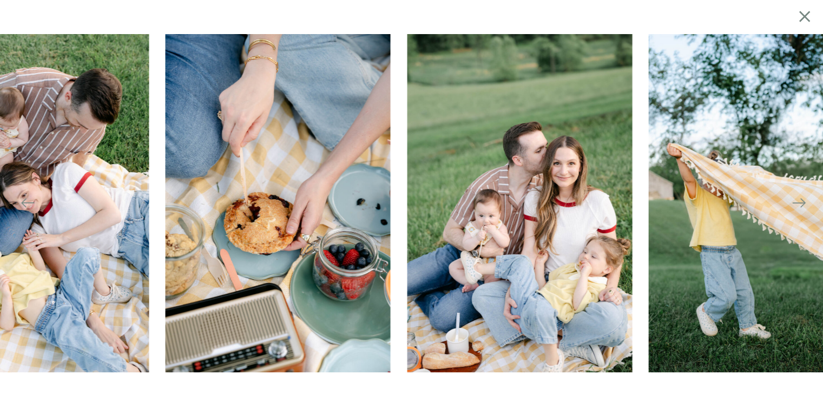
click at [288, 143] on img at bounding box center [278, 203] width 226 height 338
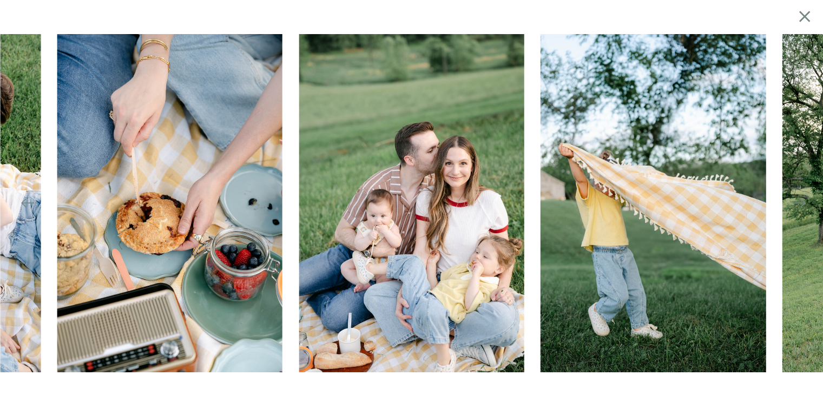
scroll to position [4140, 0]
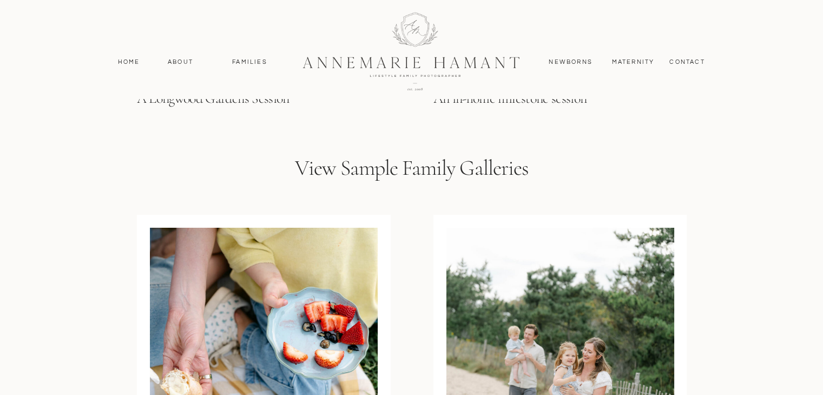
scroll to position [3407, 0]
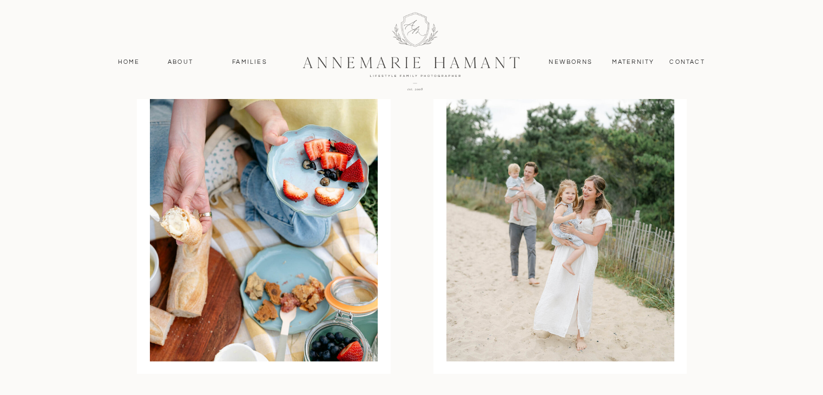
click at [462, 216] on div at bounding box center [560, 213] width 228 height 296
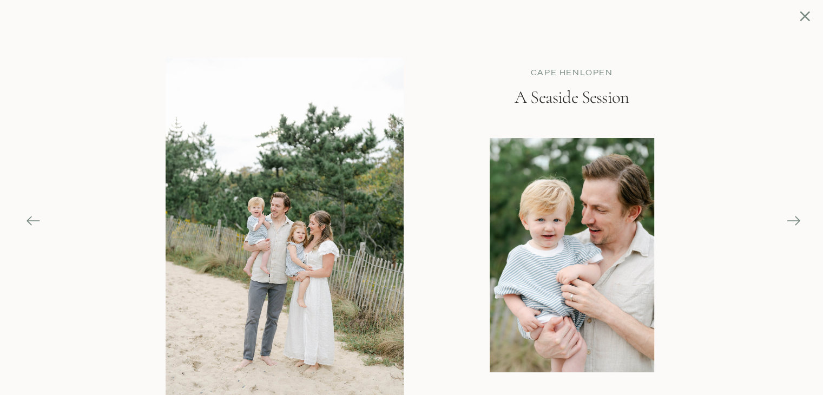
scroll to position [3308, 0]
click at [795, 226] on icon at bounding box center [792, 220] width 15 height 15
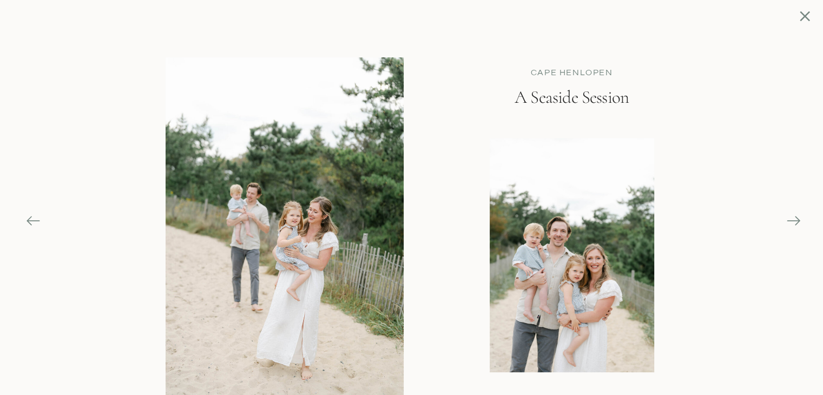
click at [798, 221] on icon at bounding box center [792, 220] width 13 height 1
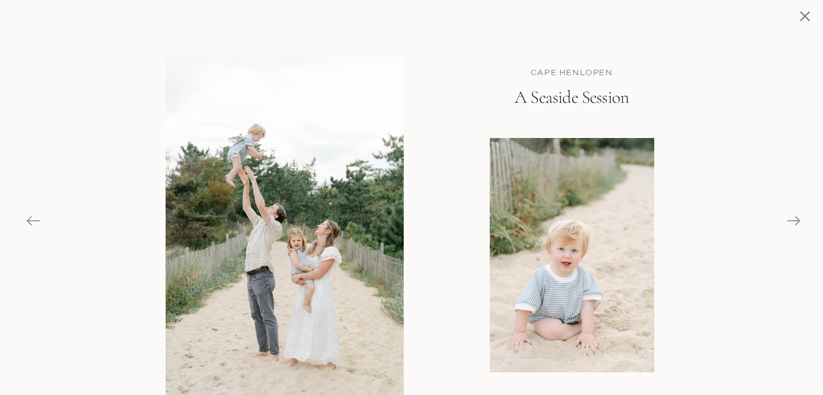
click at [798, 221] on icon at bounding box center [796, 220] width 5 height 9
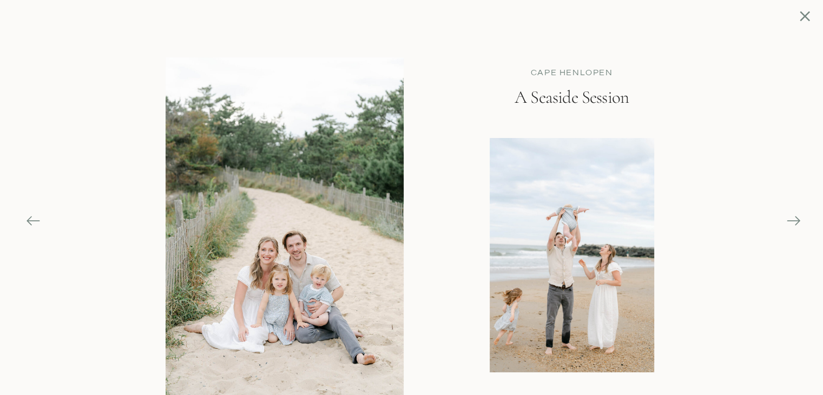
click at [793, 221] on icon at bounding box center [792, 220] width 13 height 1
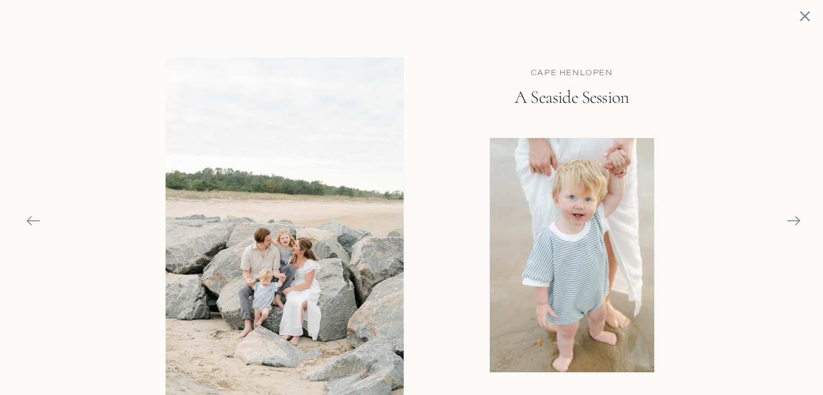
click at [793, 221] on icon at bounding box center [792, 220] width 13 height 1
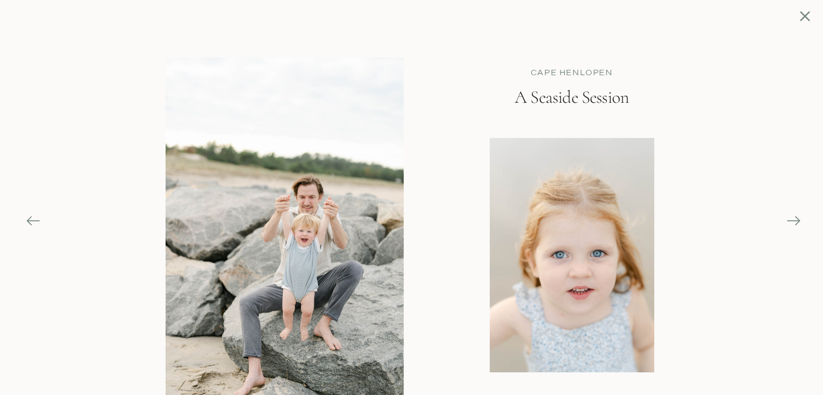
click at [793, 221] on icon at bounding box center [792, 220] width 13 height 1
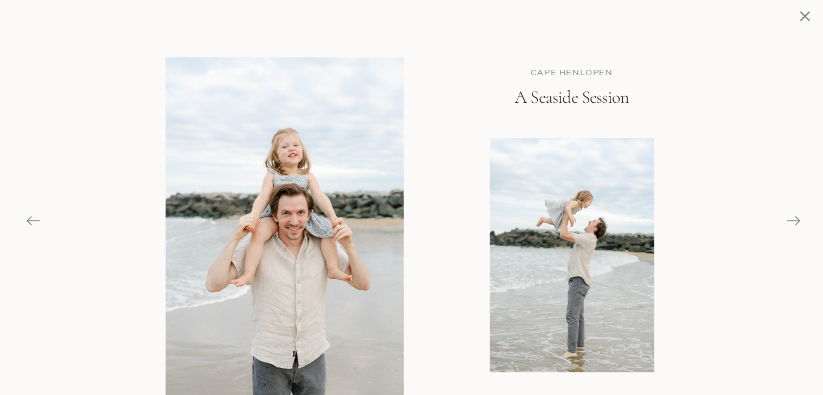
click at [791, 218] on icon at bounding box center [792, 220] width 15 height 15
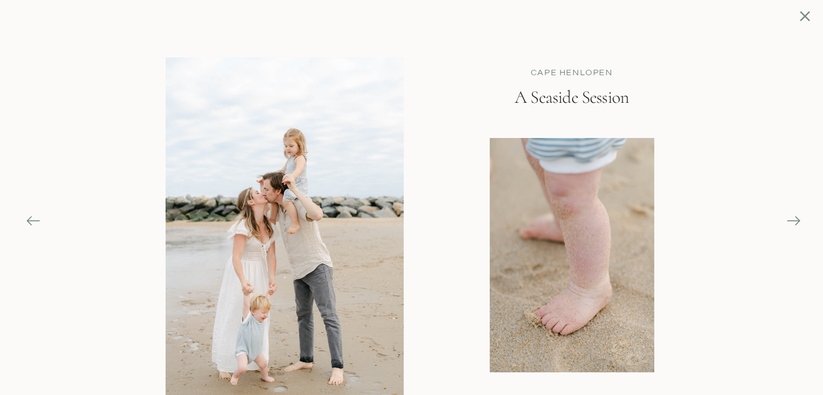
click at [791, 218] on icon at bounding box center [792, 220] width 15 height 15
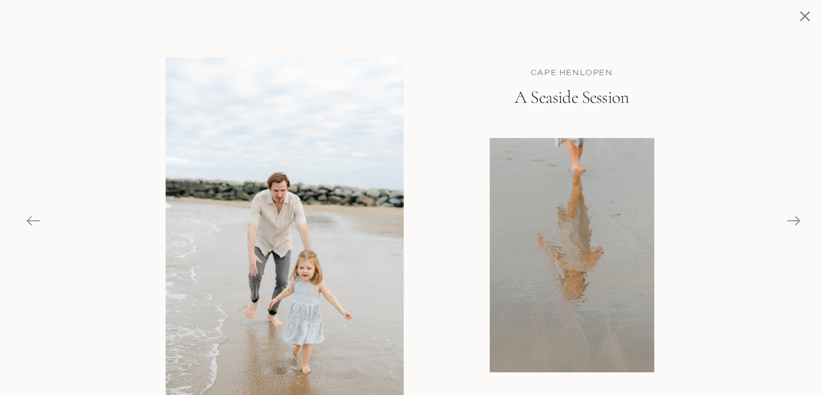
click at [791, 219] on icon at bounding box center [792, 220] width 15 height 15
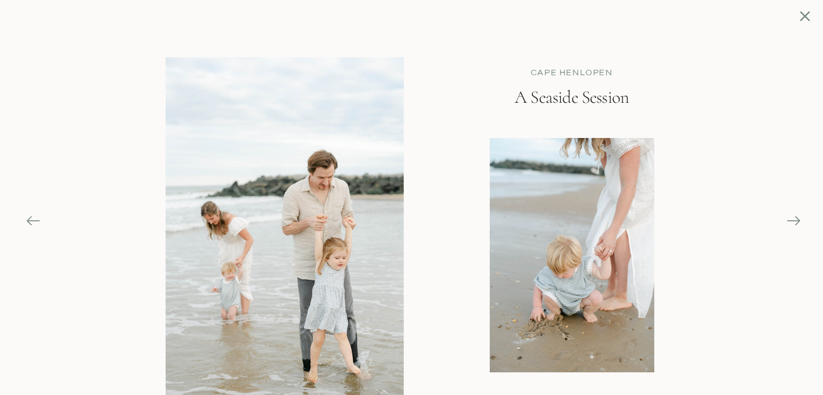
click at [791, 219] on icon at bounding box center [792, 220] width 15 height 15
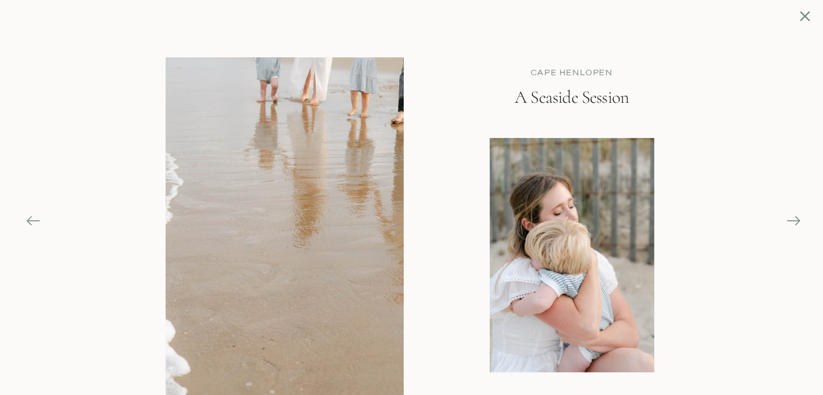
click at [791, 220] on icon at bounding box center [792, 220] width 15 height 15
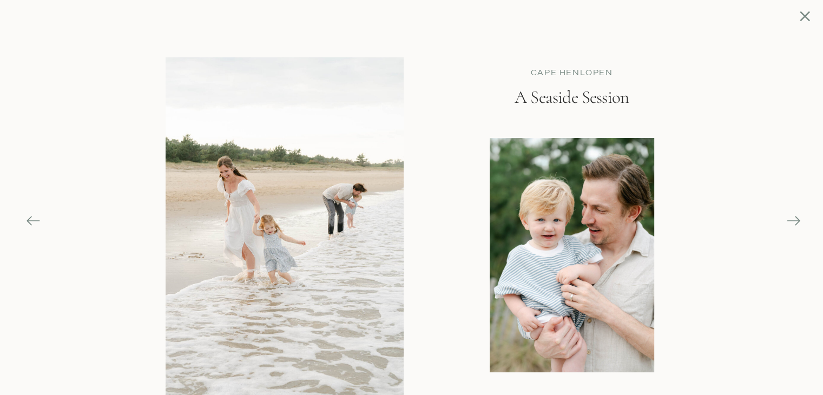
click at [791, 220] on icon at bounding box center [792, 220] width 15 height 15
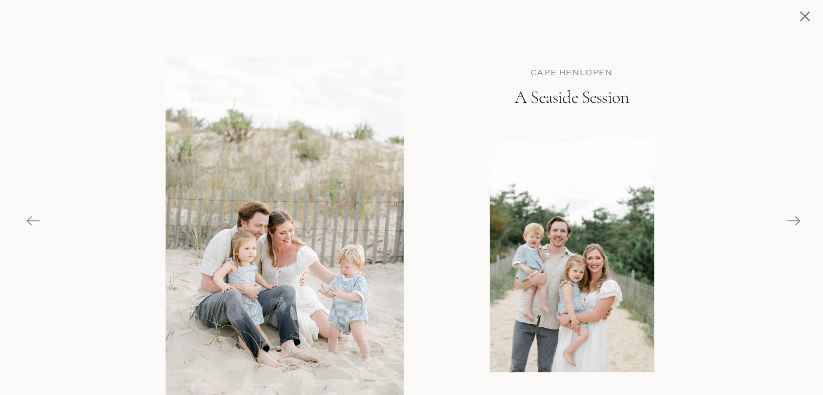
click at [793, 226] on icon at bounding box center [792, 220] width 15 height 15
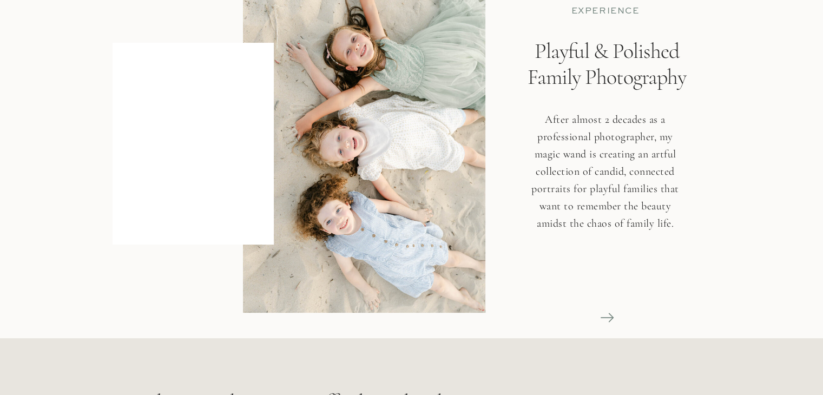
scroll to position [162, 0]
